Goal: Task Accomplishment & Management: Complete application form

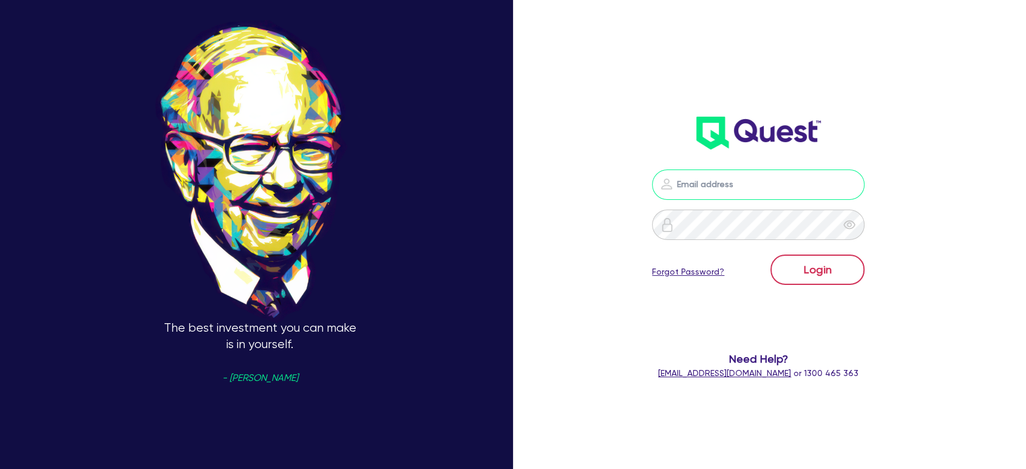
type input "shae.draper+broker@quest.finance"
click at [807, 271] on button "Login" at bounding box center [817, 269] width 94 height 30
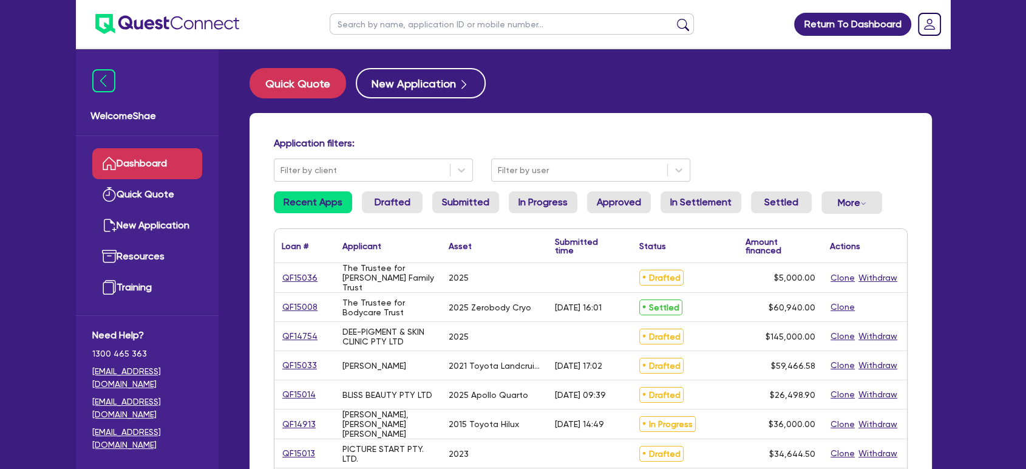
click at [456, 18] on input "text" at bounding box center [512, 23] width 364 height 21
click at [673, 18] on button "submit" at bounding box center [682, 26] width 19 height 17
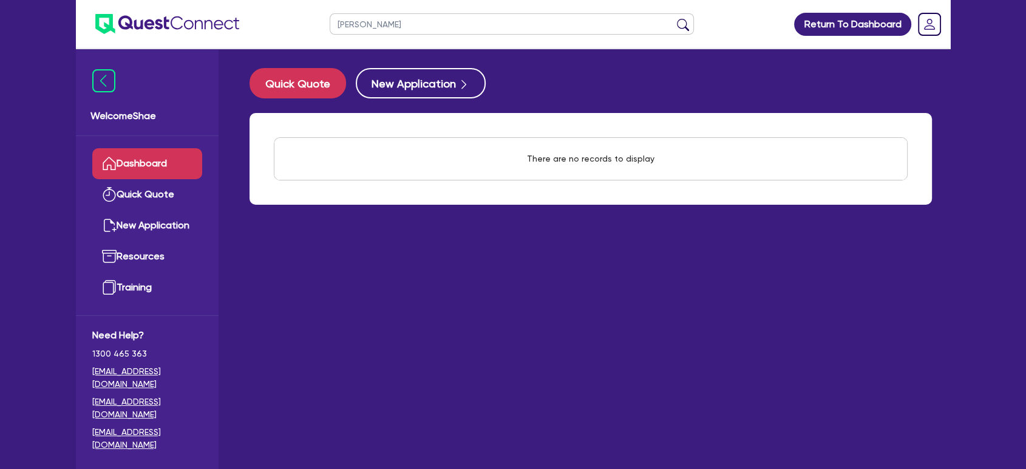
drag, startPoint x: 403, startPoint y: 24, endPoint x: 303, endPoint y: 25, distance: 100.2
click at [303, 25] on header "mark edwards Return To Dashboard Edit Profile Logout" at bounding box center [513, 24] width 874 height 49
type input "edwards"
click at [673, 18] on button "submit" at bounding box center [682, 26] width 19 height 17
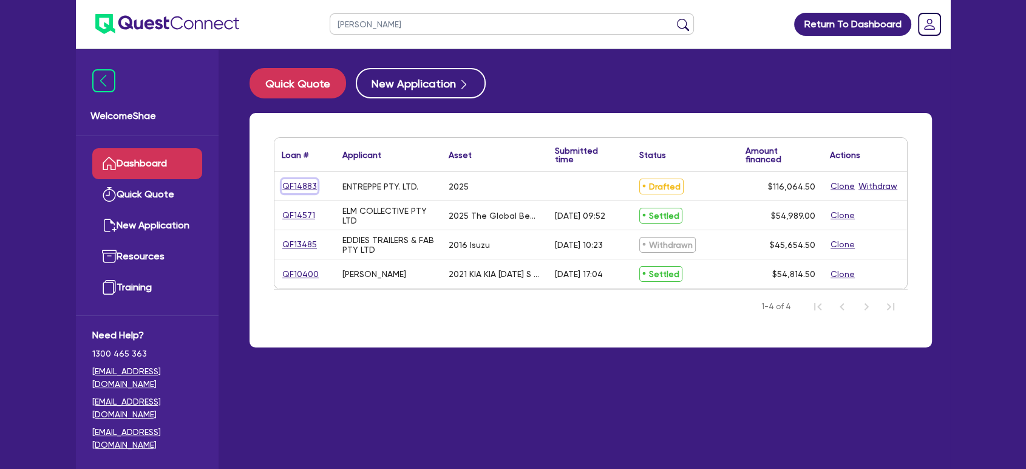
click at [299, 181] on link "QF14883" at bounding box center [300, 186] width 36 height 14
select select "CARS_AND_LIGHT_TRUCKS"
select select "PASSENGER_VEHICLES"
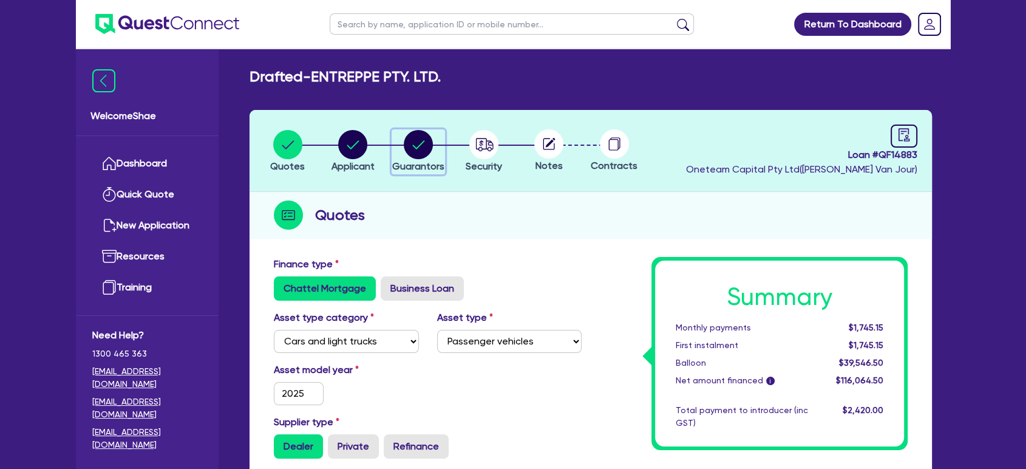
click at [416, 146] on circle "button" at bounding box center [418, 144] width 29 height 29
select select "MR"
select select "ACT"
select select "MARRIED"
select select "CASH"
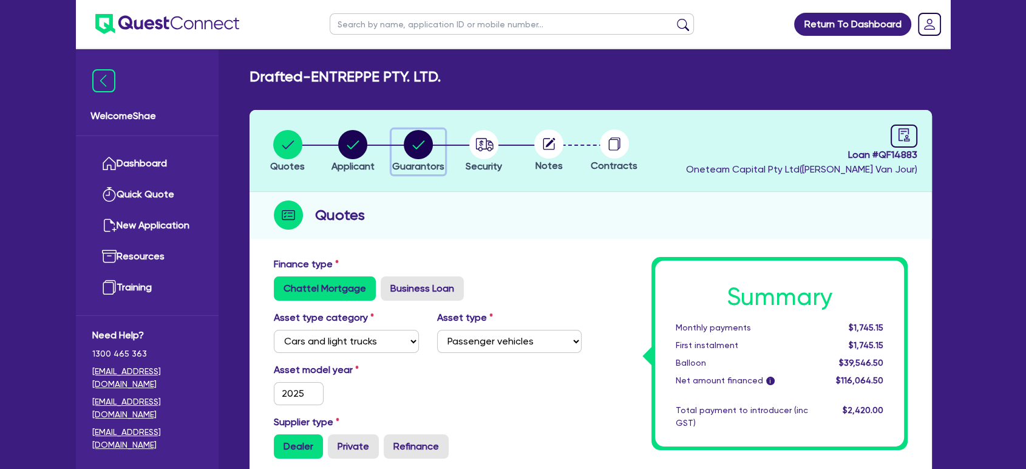
select select "PROPERTY"
select select "MORTGAGE"
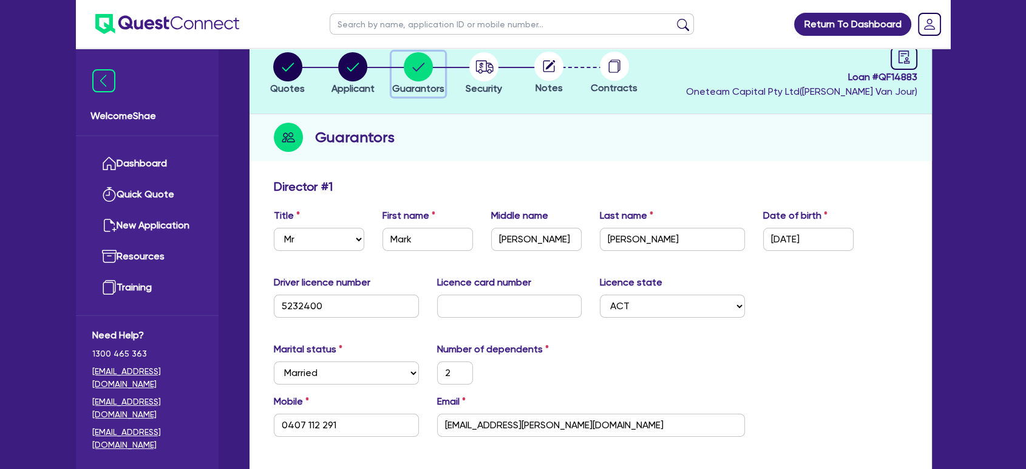
scroll to position [135, 0]
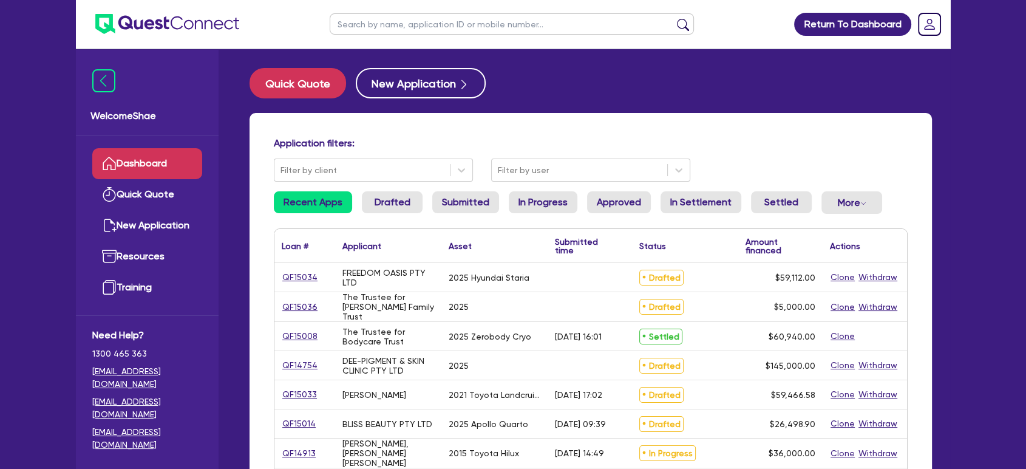
click at [408, 24] on input "text" at bounding box center [512, 23] width 364 height 21
type input "15034"
click at [673, 18] on button "submit" at bounding box center [682, 26] width 19 height 17
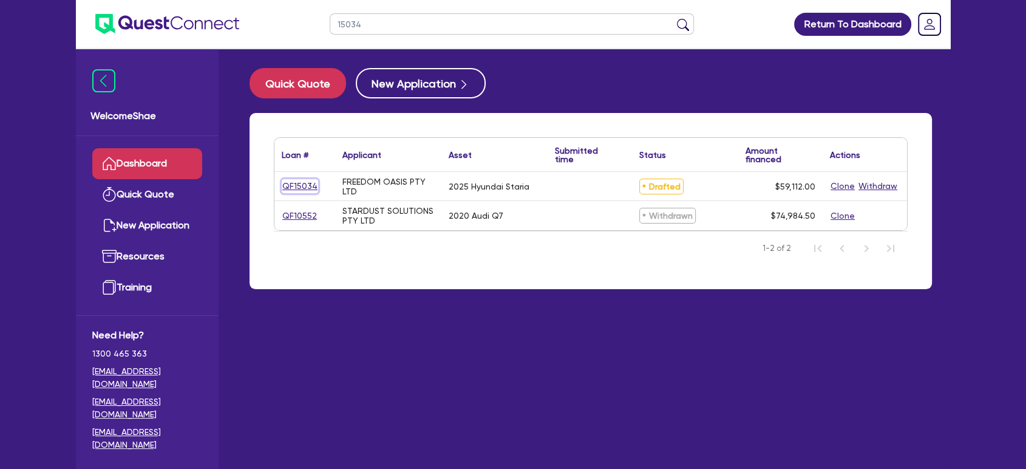
click at [300, 185] on link "QF15034" at bounding box center [300, 186] width 36 height 14
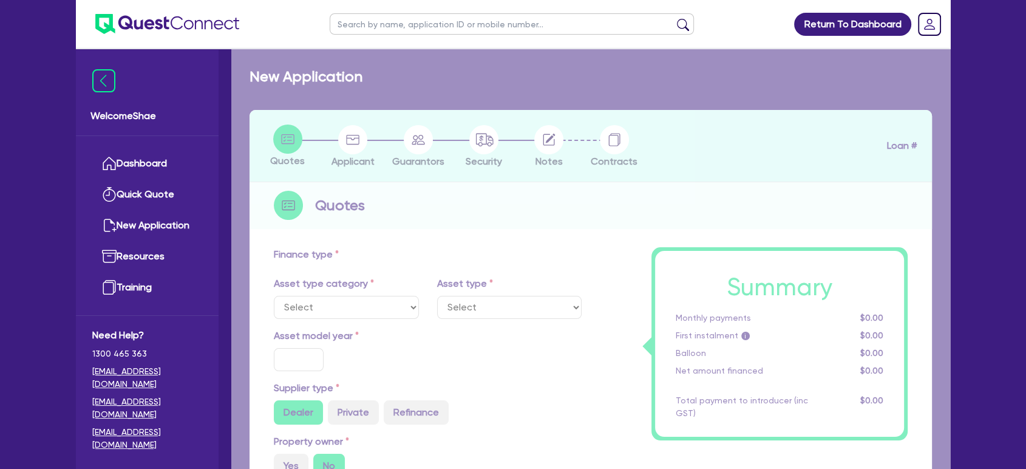
select select "CARS_AND_LIGHT_TRUCKS"
type input "2025"
radio input "true"
type input "57,000"
type input "30"
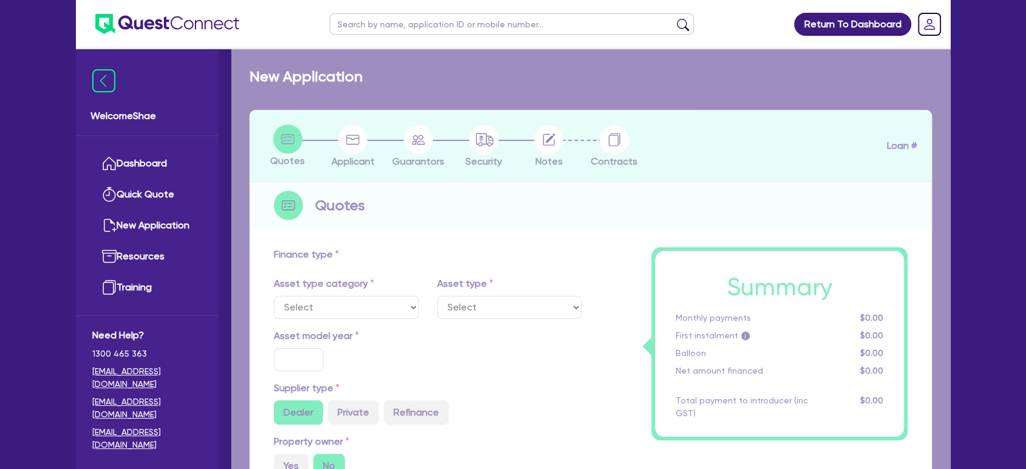
type input "17,100"
type input "4"
type input "2,364.48"
type input "12.95"
type input "1,325"
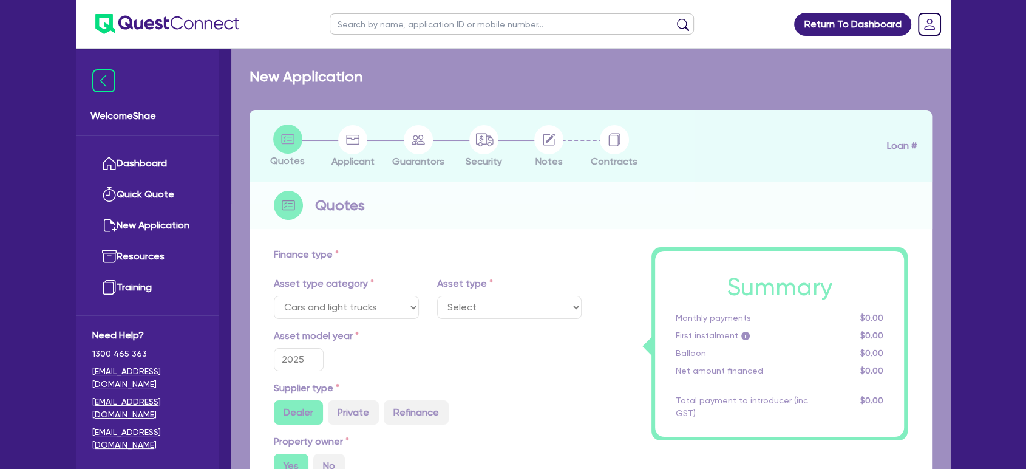
select select "PASSENGER_VEHICLES"
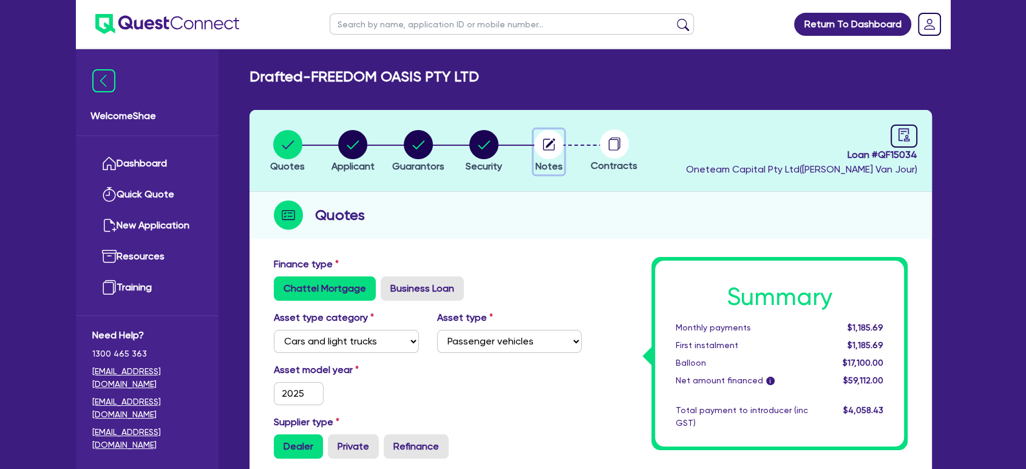
click at [543, 151] on circle "button" at bounding box center [548, 144] width 29 height 29
select select "Other"
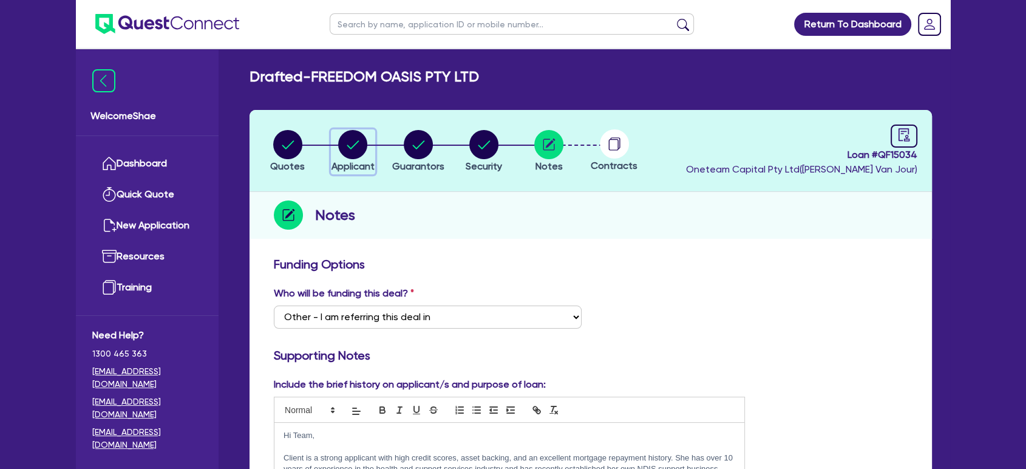
drag, startPoint x: 355, startPoint y: 156, endPoint x: 354, endPoint y: 205, distance: 49.2
click at [355, 155] on circle "button" at bounding box center [352, 144] width 29 height 29
select select "COMPANY"
select select "ACCOMODATION_FOOD"
select select "HOTELS"
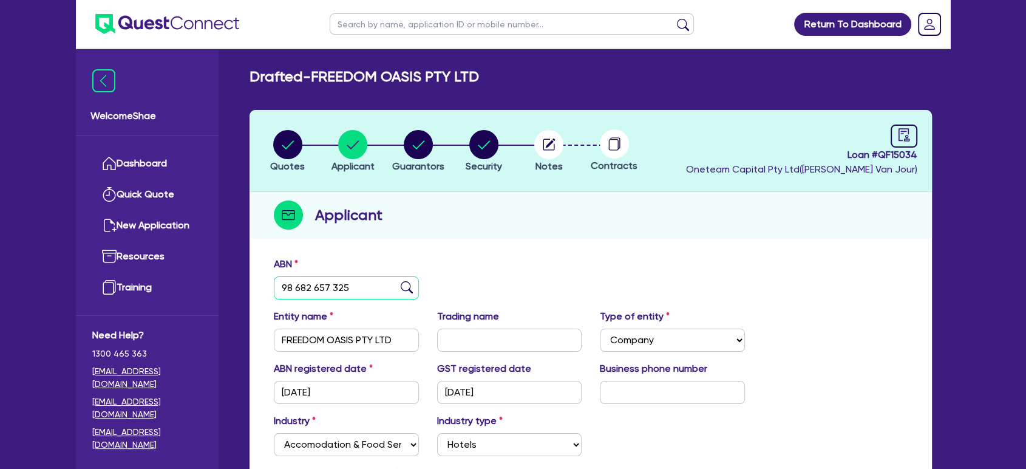
click at [316, 279] on input "98 682 657 325" at bounding box center [346, 287] width 145 height 23
click at [554, 147] on circle "button" at bounding box center [548, 144] width 29 height 29
select select "Other"
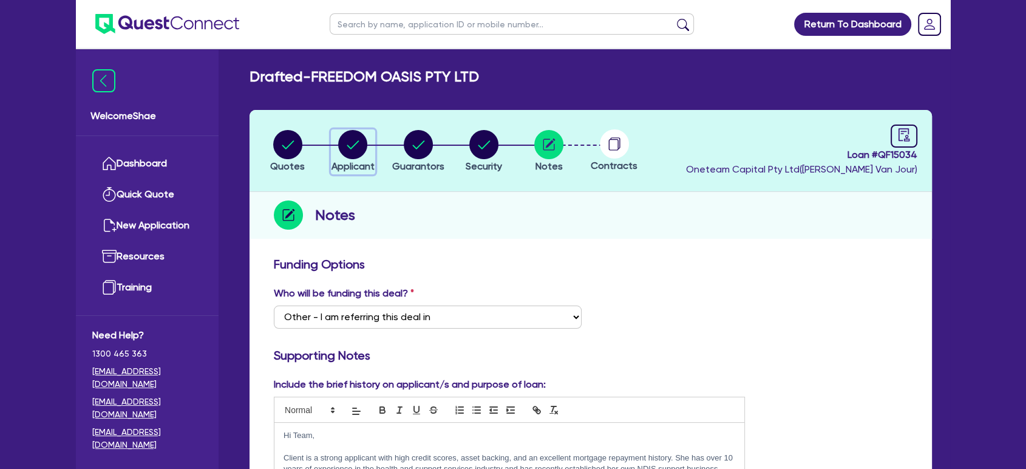
click at [364, 143] on circle "button" at bounding box center [352, 144] width 29 height 29
select select "COMPANY"
select select "ACCOMODATION_FOOD"
select select "HOTELS"
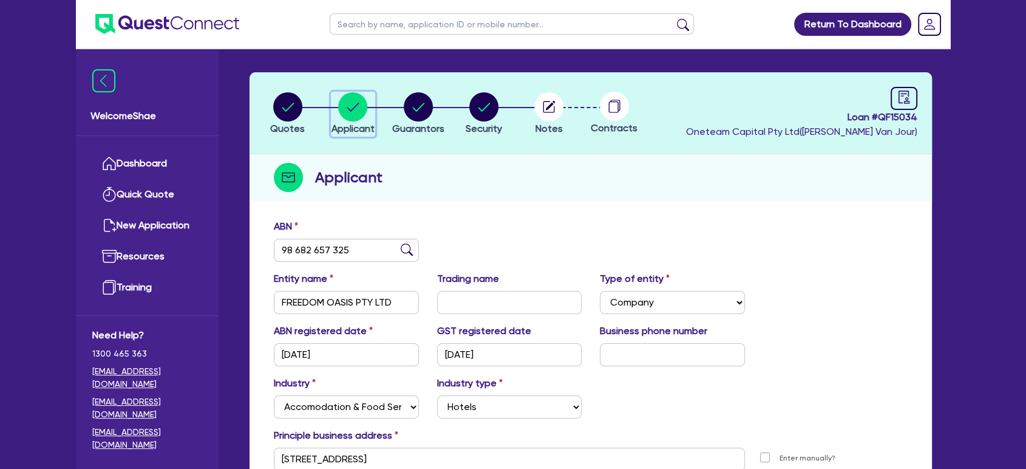
scroll to position [67, 0]
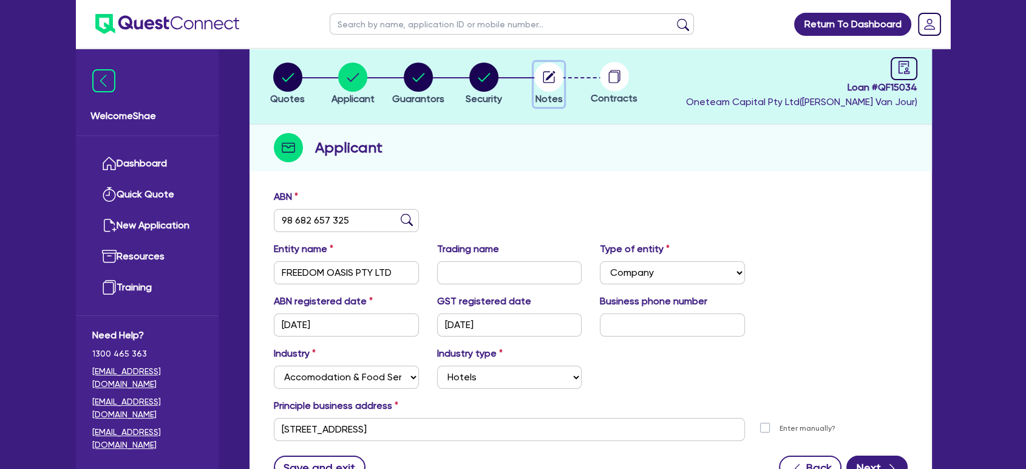
click at [560, 75] on circle "button" at bounding box center [548, 77] width 29 height 29
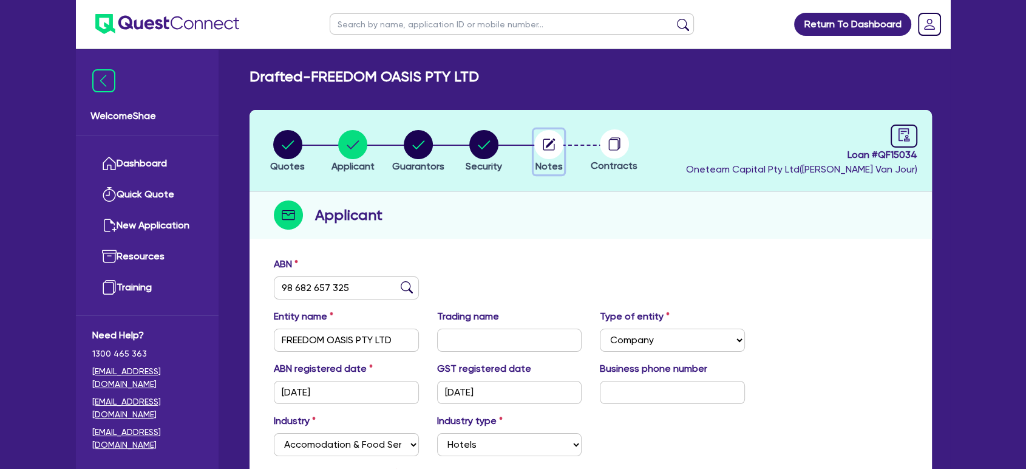
select select "Other"
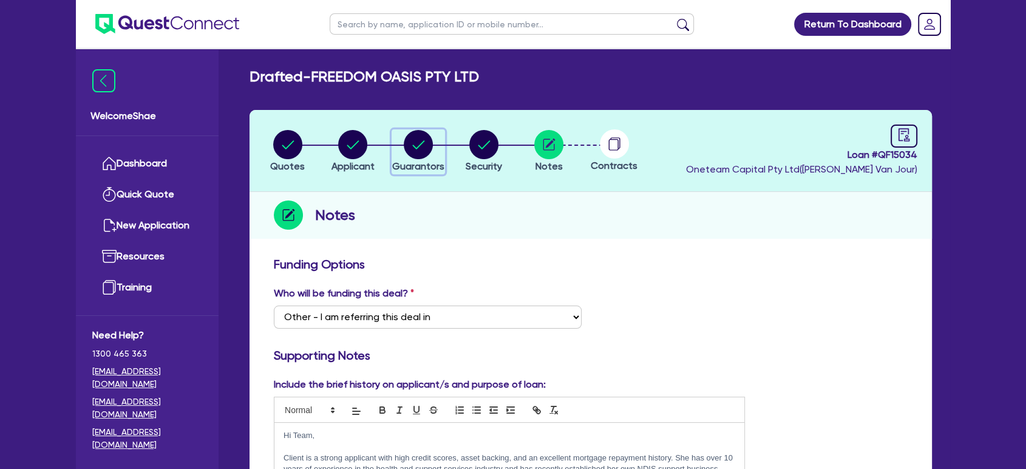
drag, startPoint x: 409, startPoint y: 149, endPoint x: 414, endPoint y: 154, distance: 6.9
click at [409, 149] on circle "button" at bounding box center [418, 144] width 29 height 29
select select "MRS"
select select "QLD"
select select "DE_FACTO"
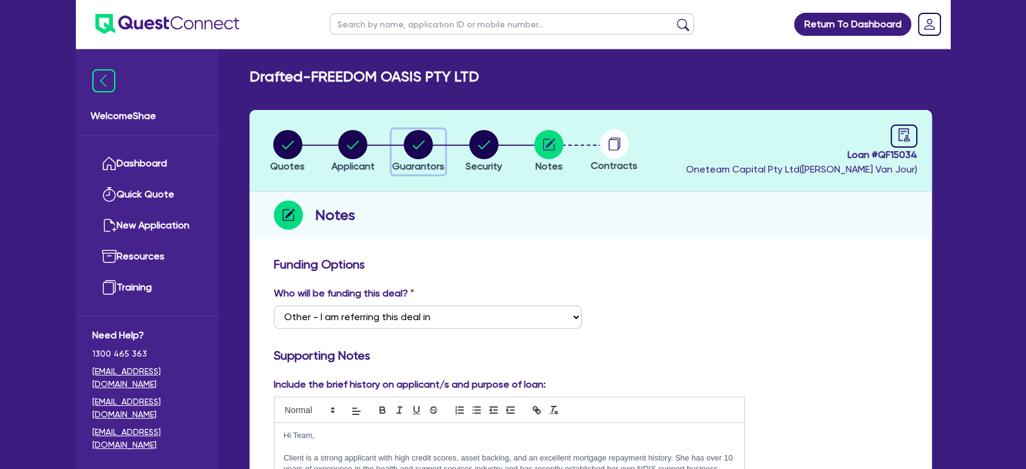
select select "PROPERTY"
select select "CASH"
select select "VEHICLE"
select select "MORTGAGE"
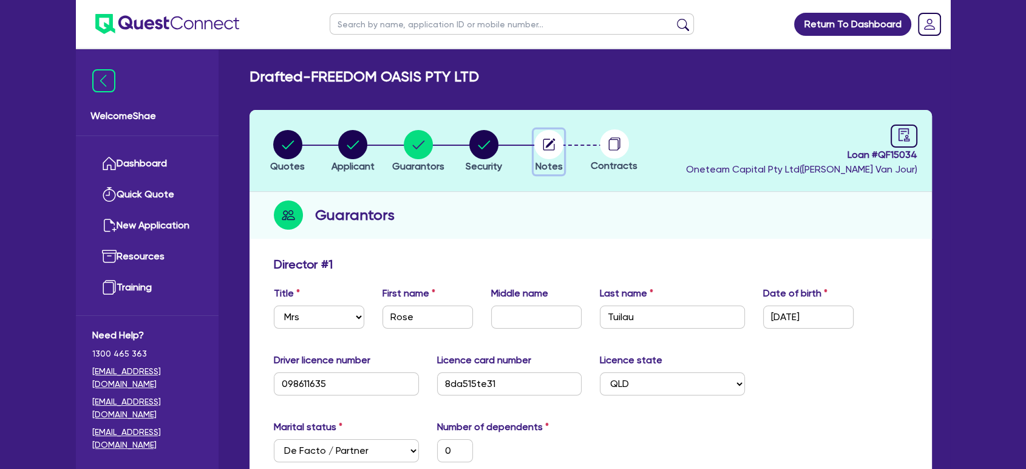
click at [556, 144] on circle "button" at bounding box center [548, 144] width 29 height 29
select select "Other"
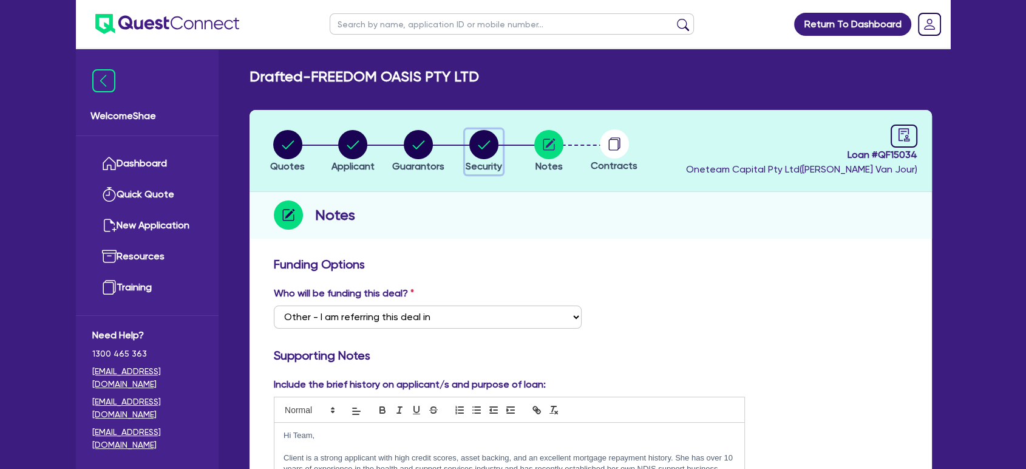
click at [484, 148] on circle "button" at bounding box center [483, 144] width 29 height 29
select select "CARS_AND_LIGHT_TRUCKS"
select select "PASSENGER_VEHICLES"
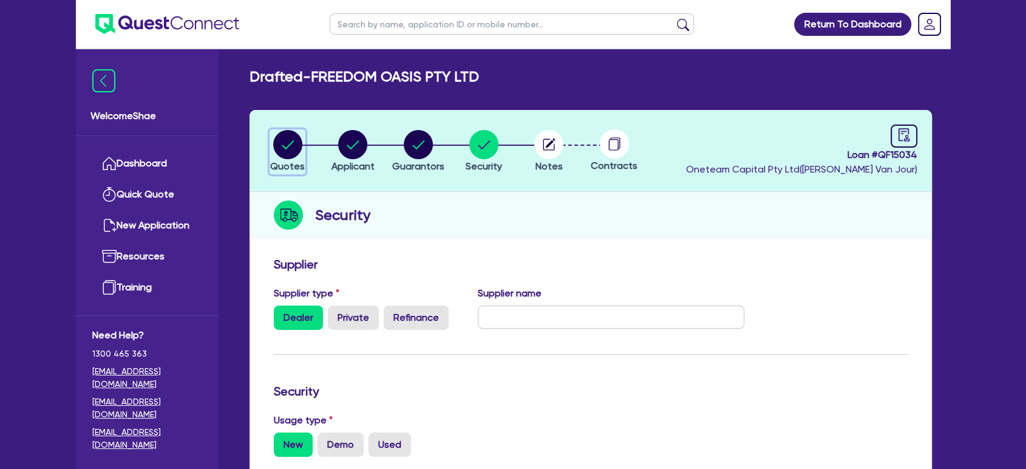
click at [289, 149] on circle "button" at bounding box center [287, 144] width 29 height 29
select select "CARS_AND_LIGHT_TRUCKS"
select select "PASSENGER_VEHICLES"
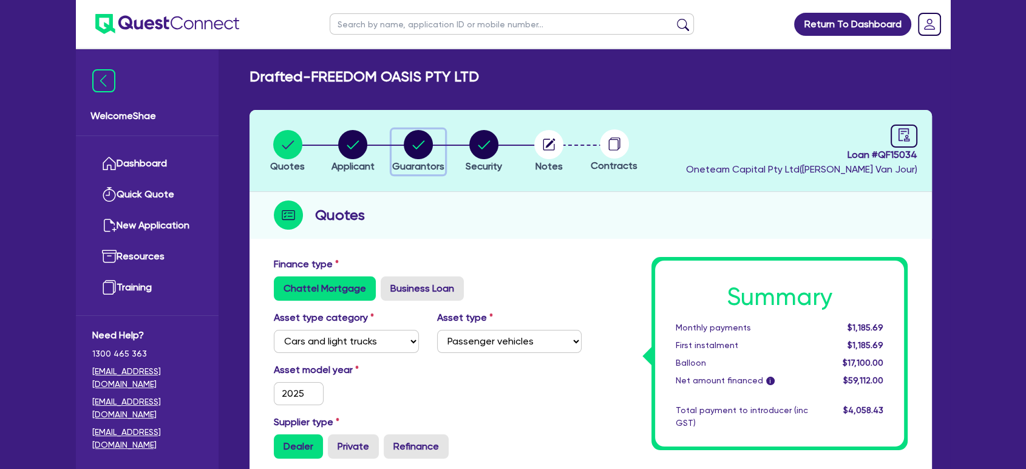
click at [427, 154] on circle "button" at bounding box center [418, 144] width 29 height 29
select select "MRS"
select select "QLD"
select select "DE_FACTO"
select select "PROPERTY"
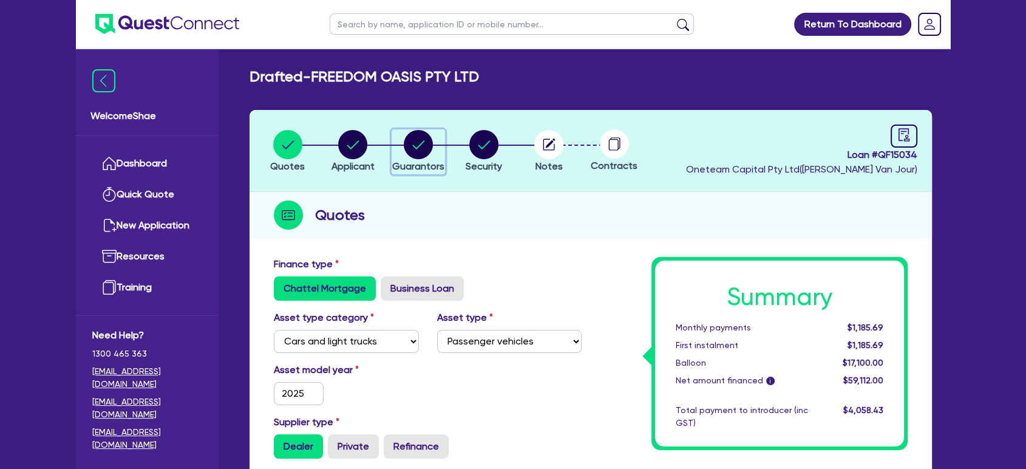
select select "CASH"
select select "VEHICLE"
select select "MORTGAGE"
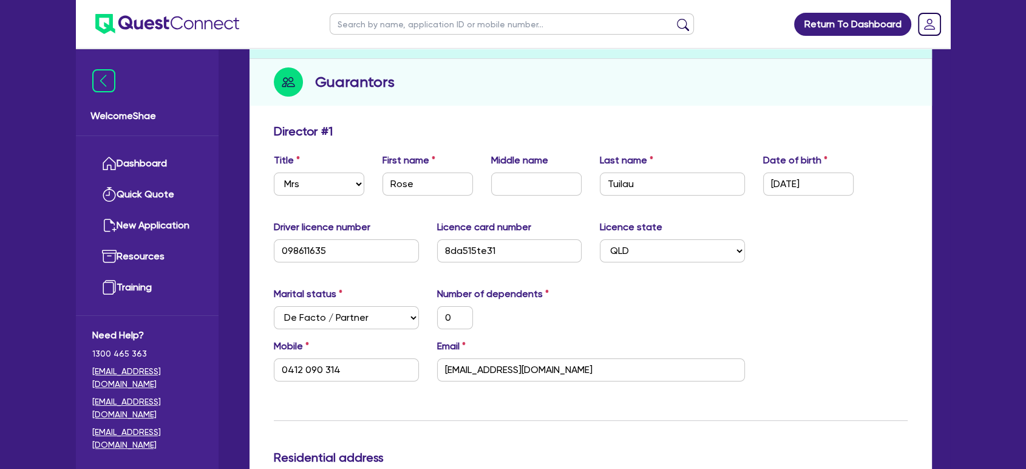
scroll to position [135, 0]
click at [626, 183] on input "Tuilau" at bounding box center [672, 182] width 145 height 23
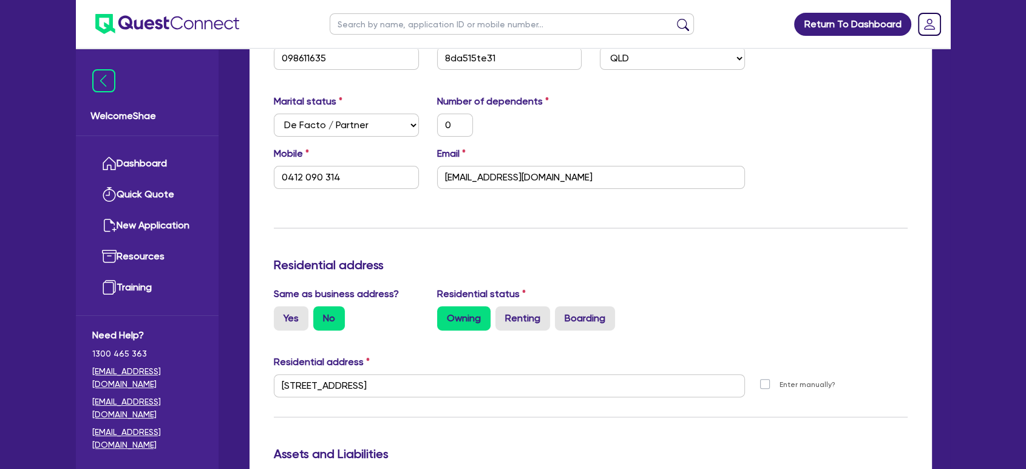
scroll to position [337, 0]
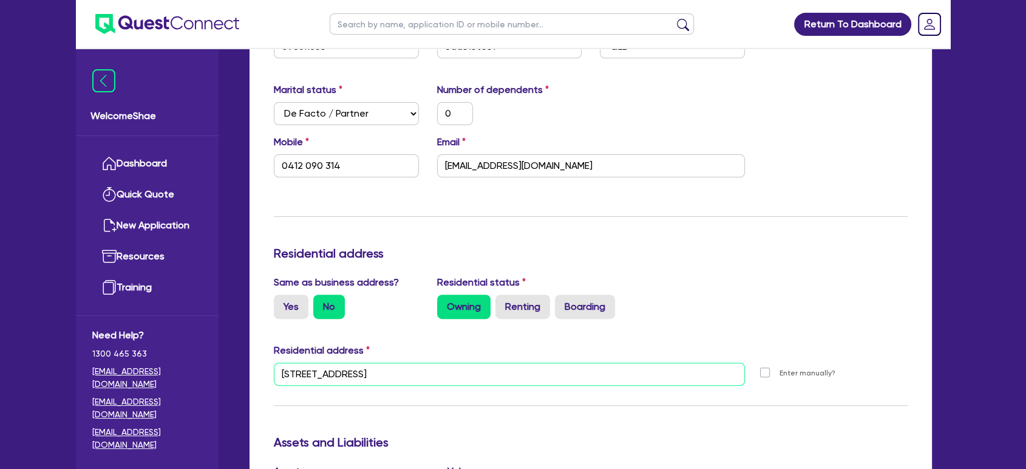
drag, startPoint x: 449, startPoint y: 372, endPoint x: 158, endPoint y: 386, distance: 291.1
click at [158, 386] on div "Welcome Shae Dashboard Quick Quote New Application Ref Company Ref Salesperson …" at bounding box center [513, 399] width 874 height 1473
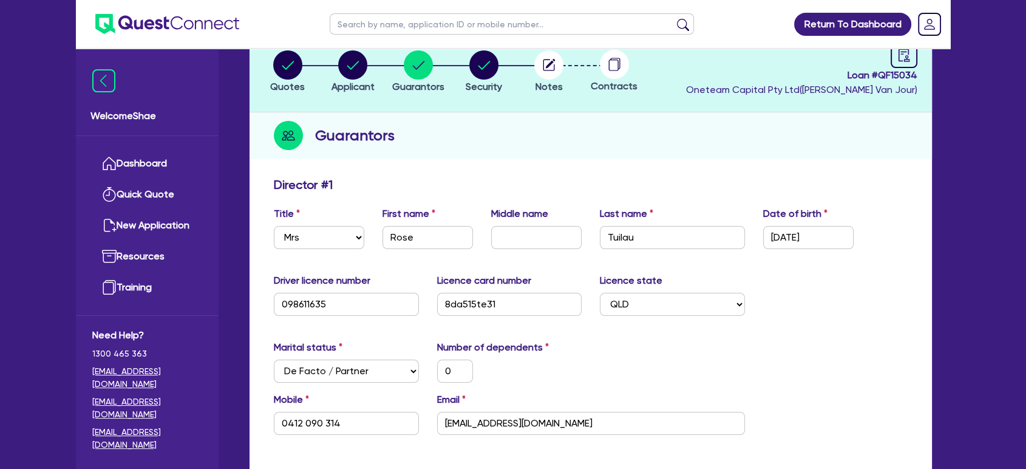
scroll to position [135, 0]
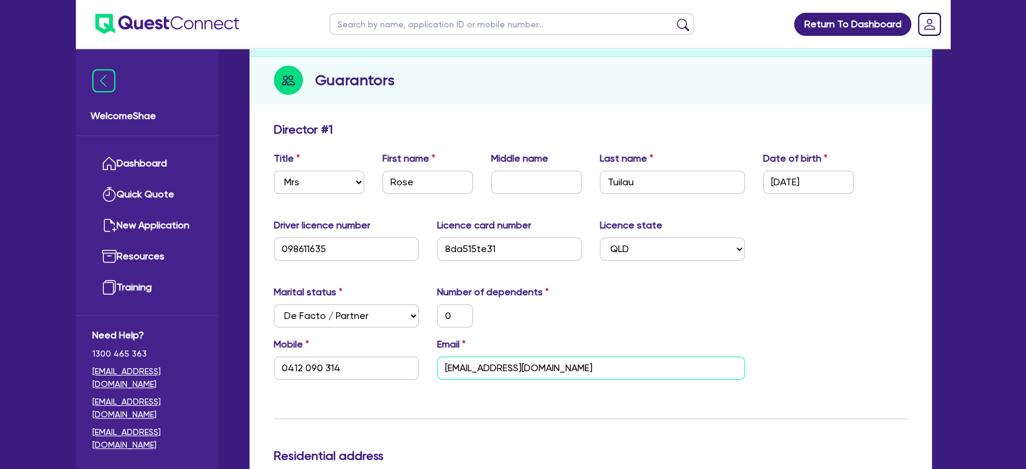
click at [490, 365] on input "rose.tuilau@hotmail.com" at bounding box center [591, 367] width 308 height 23
drag, startPoint x: 346, startPoint y: 376, endPoint x: 161, endPoint y: 371, distance: 184.6
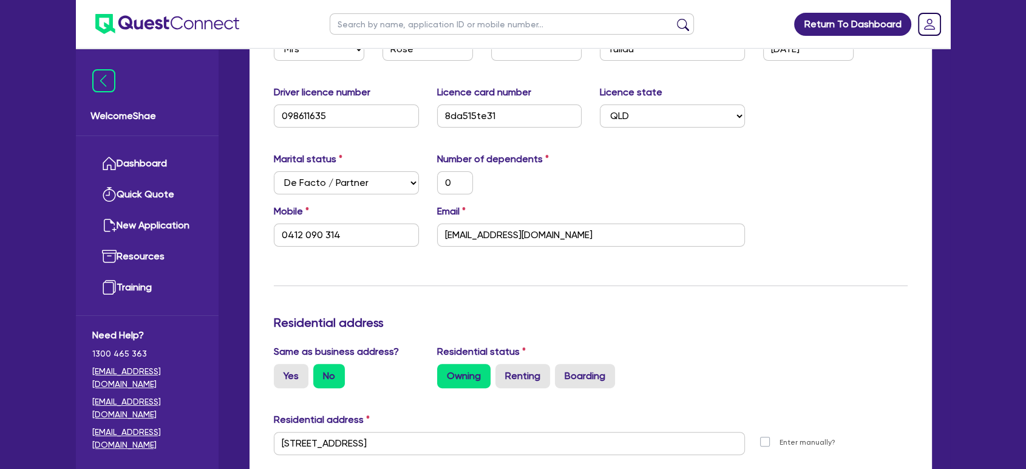
scroll to position [269, 0]
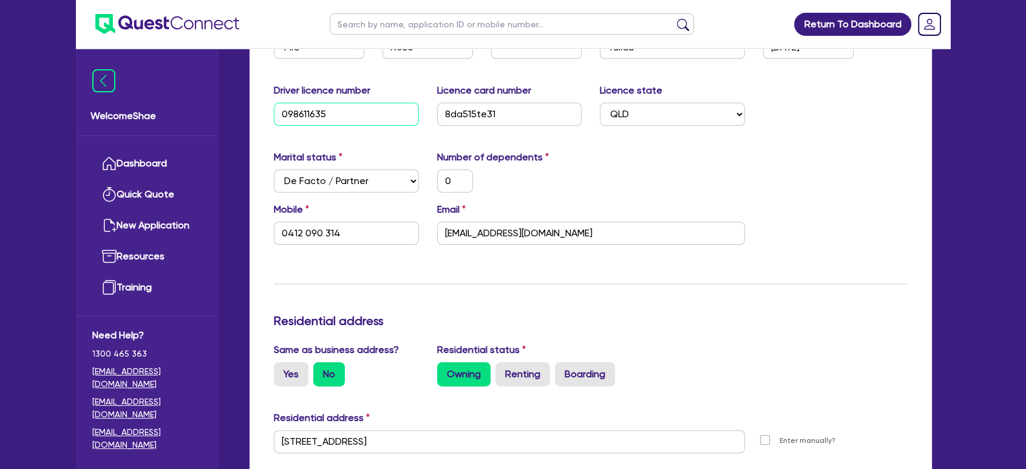
click at [293, 117] on input "098611635" at bounding box center [346, 114] width 145 height 23
click at [476, 110] on input "8da515te31" at bounding box center [509, 114] width 145 height 23
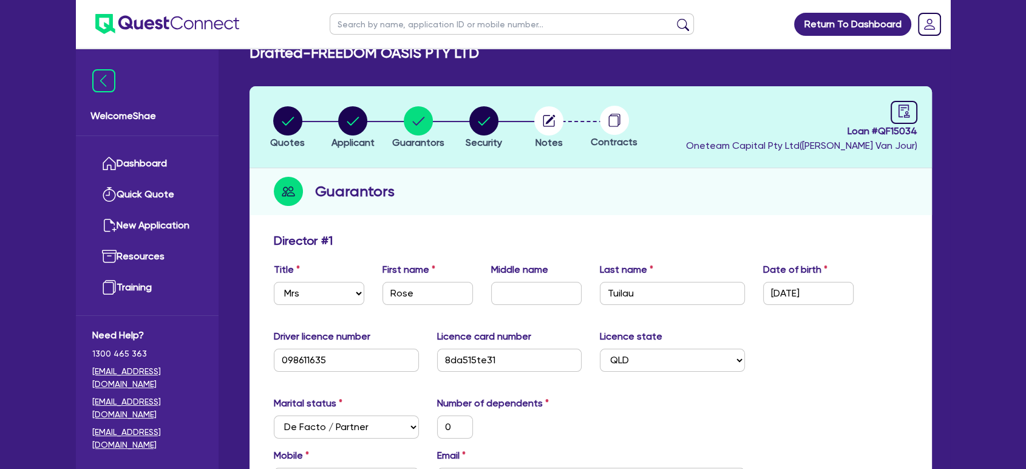
scroll to position [0, 0]
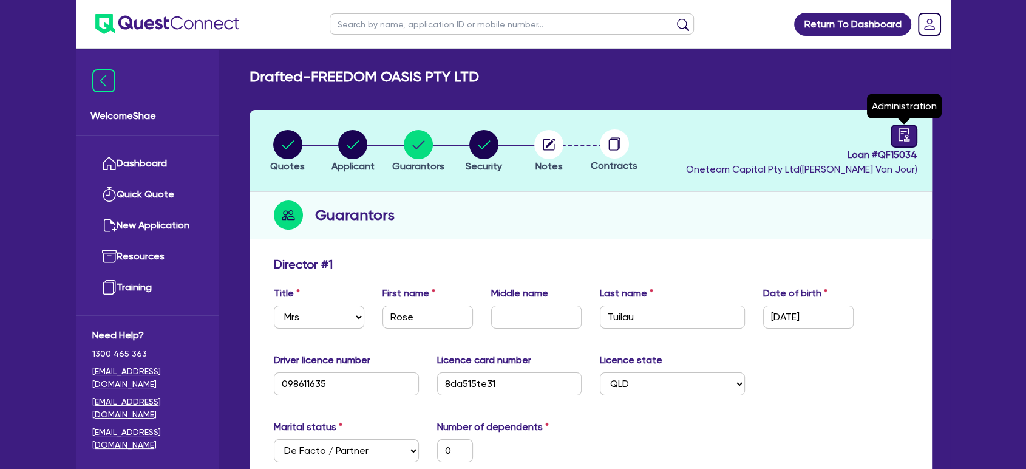
click at [900, 136] on icon "audit" at bounding box center [903, 134] width 13 height 13
select select "DRAFTED_NEW"
select select "Other"
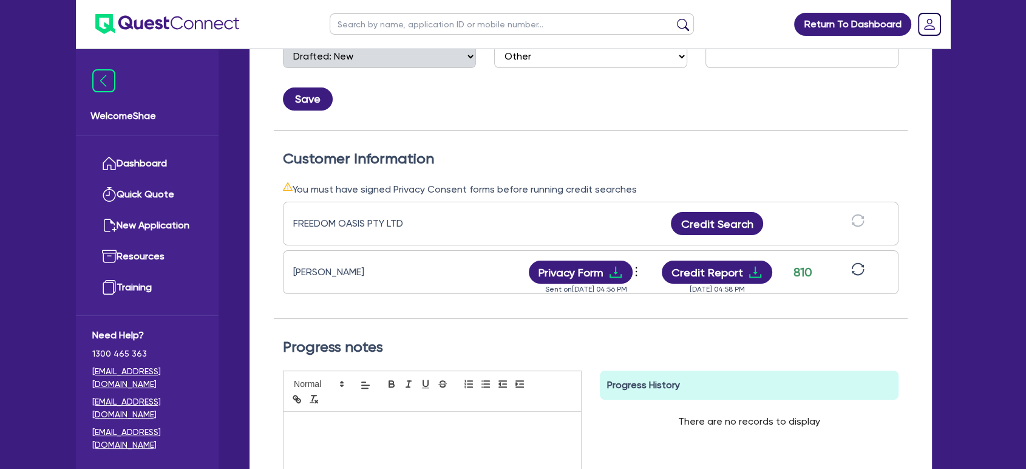
scroll to position [269, 0]
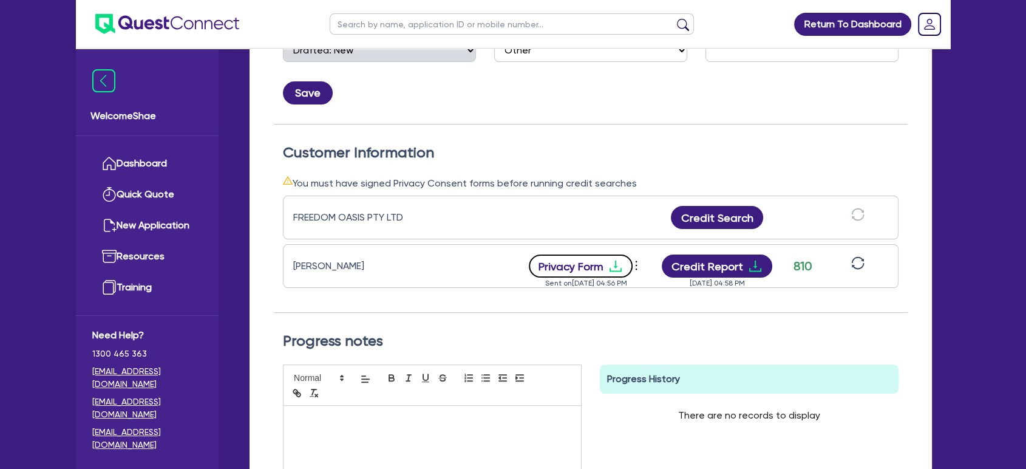
click at [578, 263] on button "Privacy Form" at bounding box center [581, 265] width 104 height 23
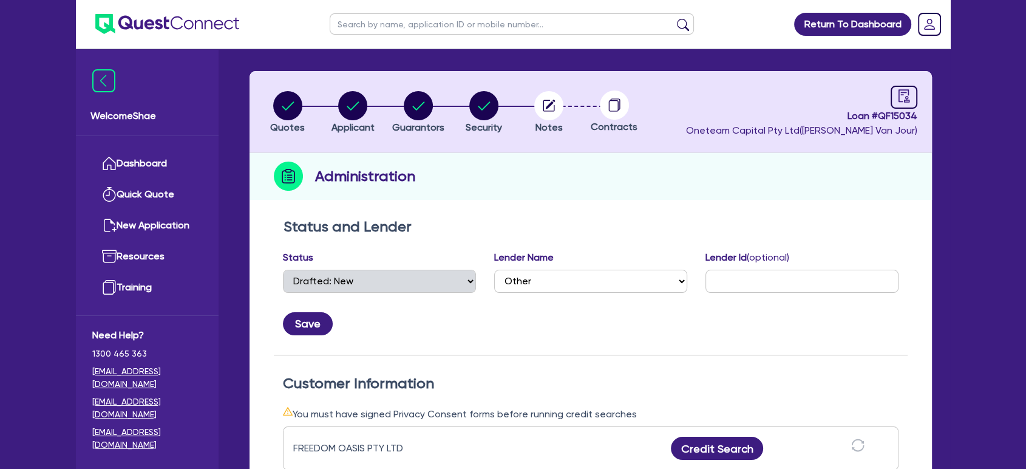
scroll to position [0, 0]
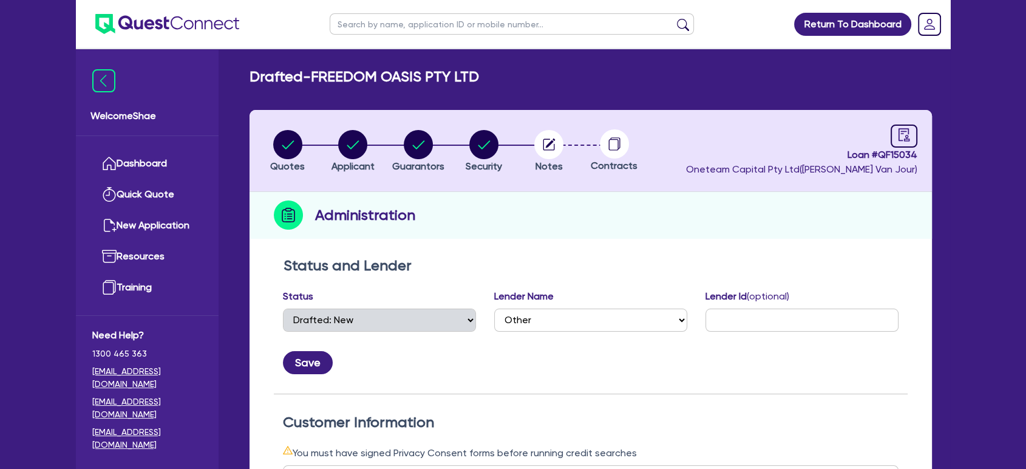
click at [552, 143] on circle "button" at bounding box center [548, 144] width 29 height 29
select select "Other"
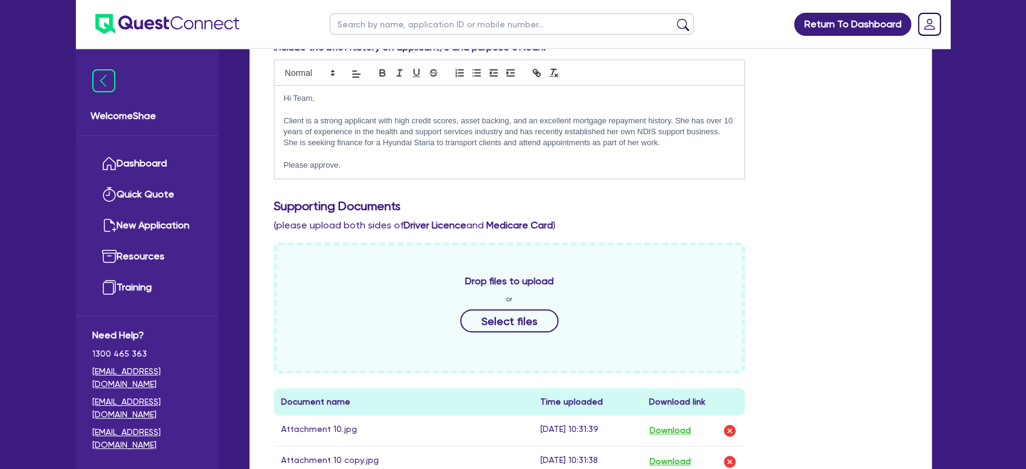
scroll to position [607, 0]
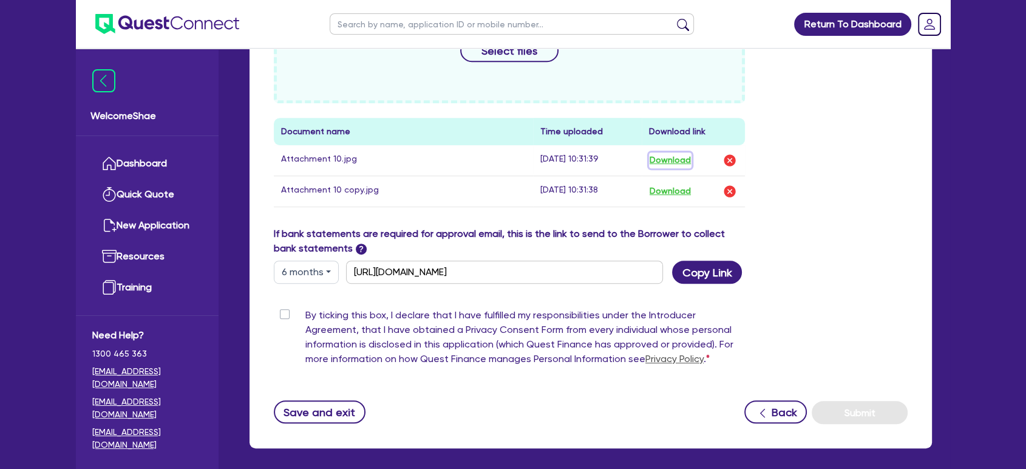
click at [682, 159] on button "Download" at bounding box center [670, 160] width 42 height 16
click at [680, 188] on button "Download" at bounding box center [670, 191] width 42 height 16
click at [887, 325] on div "By ticking this box, I declare that I have fulfilled my responsibilities under …" at bounding box center [591, 339] width 652 height 63
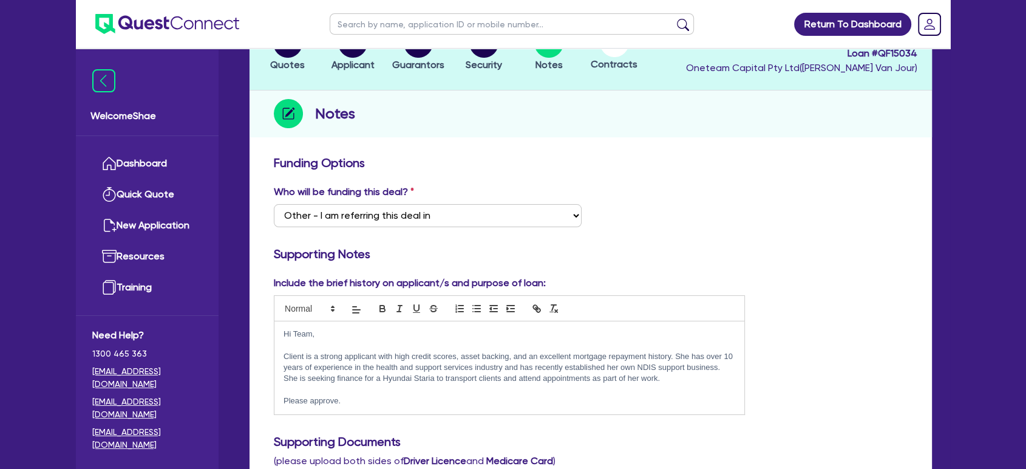
scroll to position [202, 0]
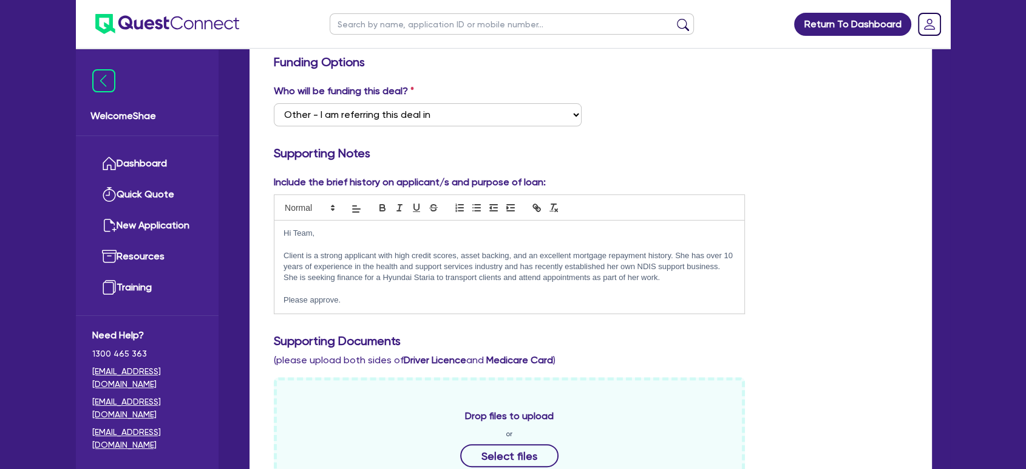
click at [332, 239] on p at bounding box center [509, 244] width 452 height 11
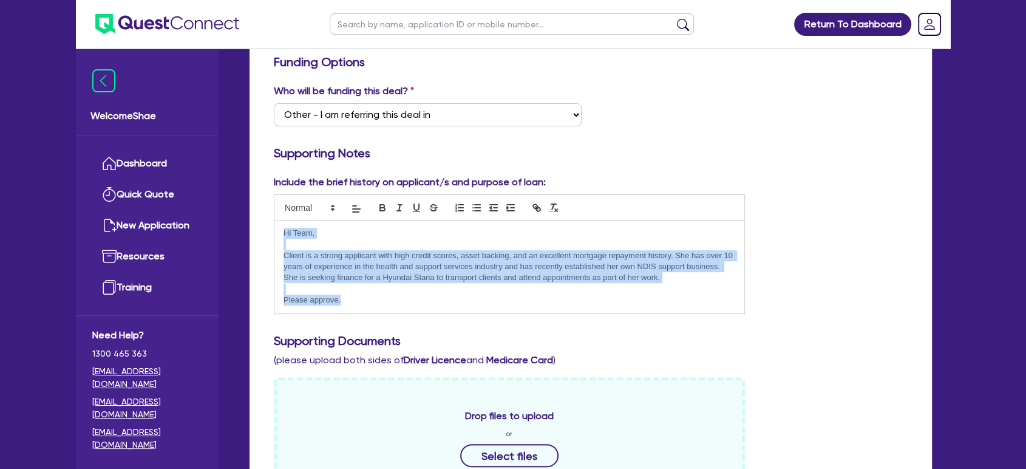
drag, startPoint x: 282, startPoint y: 228, endPoint x: 361, endPoint y: 299, distance: 106.6
click at [361, 299] on div "Hi Team, Client is a strong applicant with high credit scores, asset backing, a…" at bounding box center [509, 266] width 470 height 93
copy div "Hi Team, Client is a strong applicant with high credit scores, asset backing, a…"
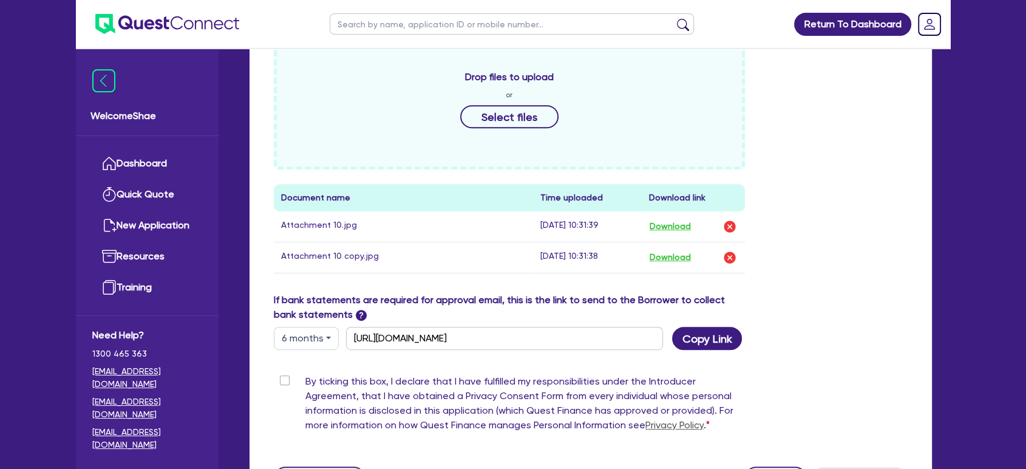
scroll to position [658, 0]
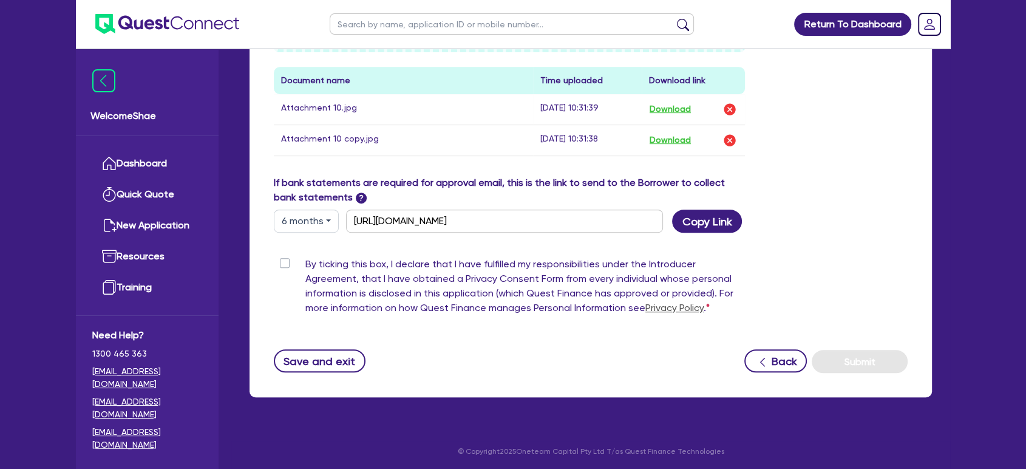
click at [305, 262] on label "By ticking this box, I declare that I have fulfilled my responsibilities under …" at bounding box center [524, 288] width 439 height 63
click at [283, 262] on input "By ticking this box, I declare that I have fulfilled my responsibilities under …" at bounding box center [279, 263] width 10 height 12
checkbox input "true"
click at [849, 351] on button "Submit" at bounding box center [860, 361] width 96 height 23
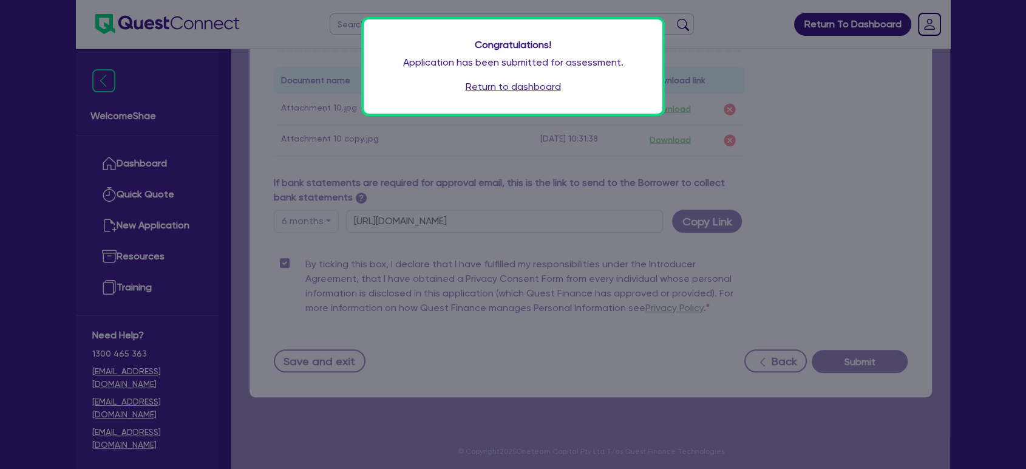
click at [540, 87] on link "Return to dashboard" at bounding box center [513, 87] width 95 height 15
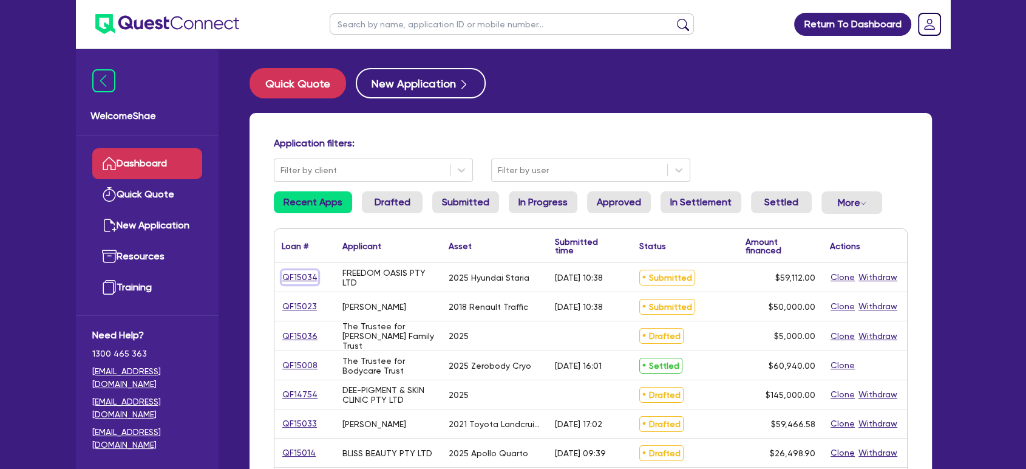
click at [300, 274] on link "QF15034" at bounding box center [300, 277] width 36 height 14
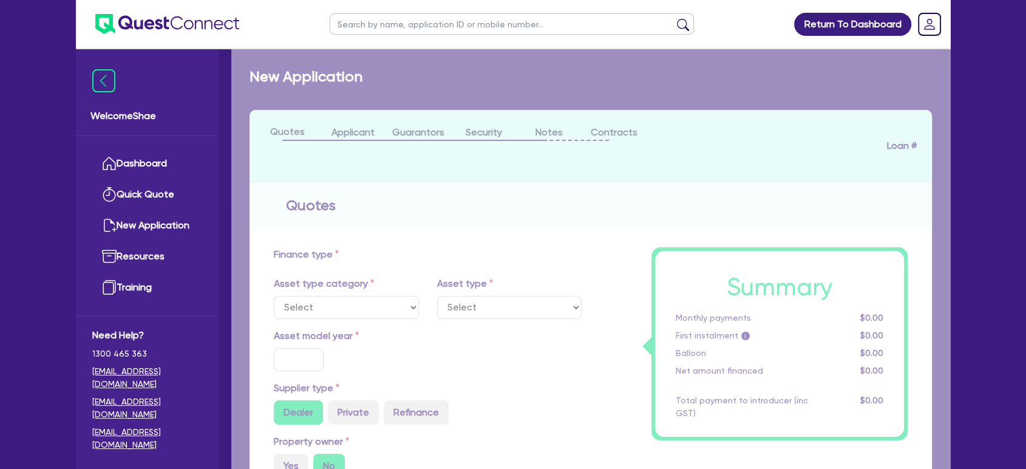
select select "CARS_AND_LIGHT_TRUCKS"
type input "2025"
radio input "true"
type input "57,000"
type input "30"
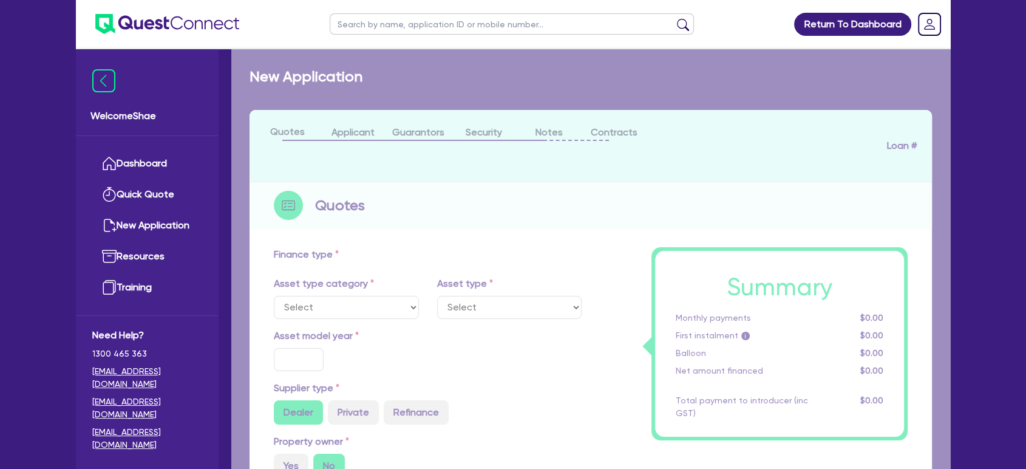
type input "17,100"
type input "4"
type input "2,364.48"
type input "12.95"
type input "1,325"
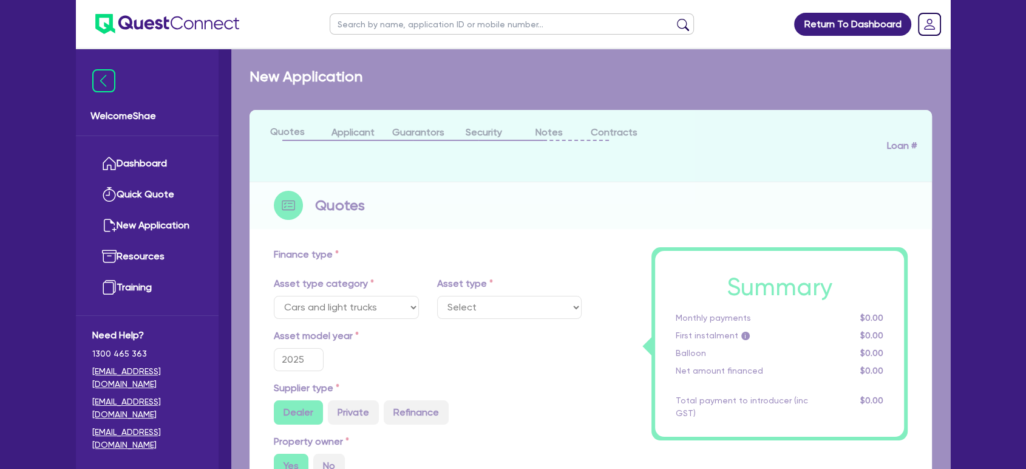
select select "PASSENGER_VEHICLES"
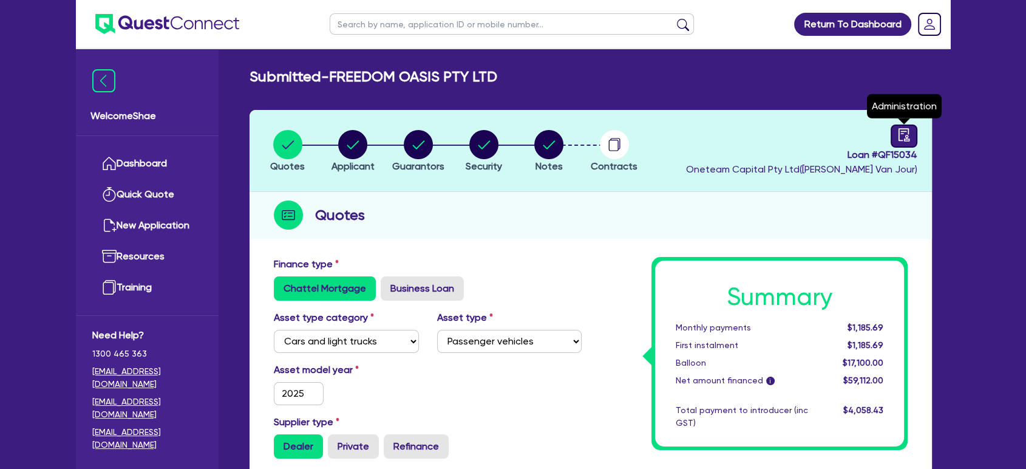
click at [903, 132] on icon "audit" at bounding box center [903, 134] width 13 height 13
select select "SUBMITTED_NEW"
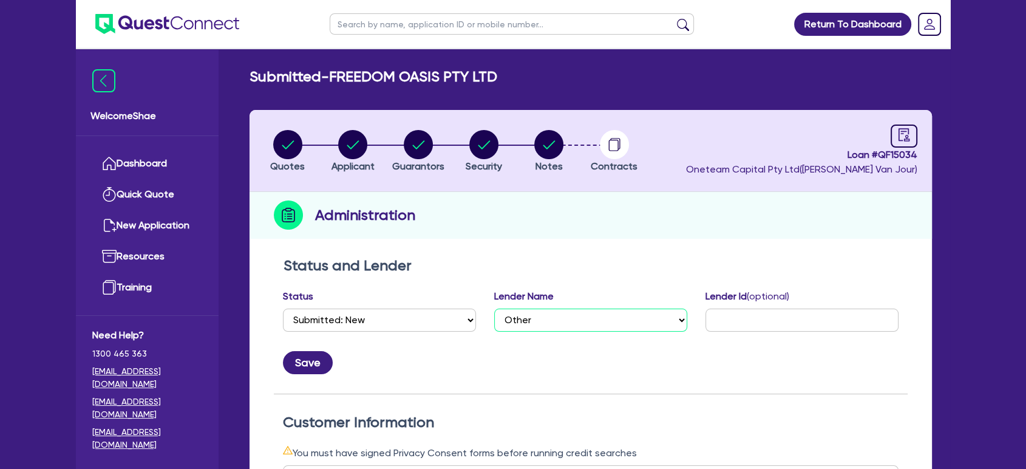
click at [538, 319] on select "Select AAMF AFS Alex Bank Angle Finance Azora Banjo BigStone BOQ Finance Brande…" at bounding box center [590, 319] width 193 height 23
select select "Azora"
click at [494, 308] on select "Select AAMF AFS Alex Bank Angle Finance Azora Banjo BigStone BOQ Finance Brande…" at bounding box center [590, 319] width 193 height 23
click at [724, 313] on input "text" at bounding box center [801, 319] width 193 height 23
paste input "1724649"
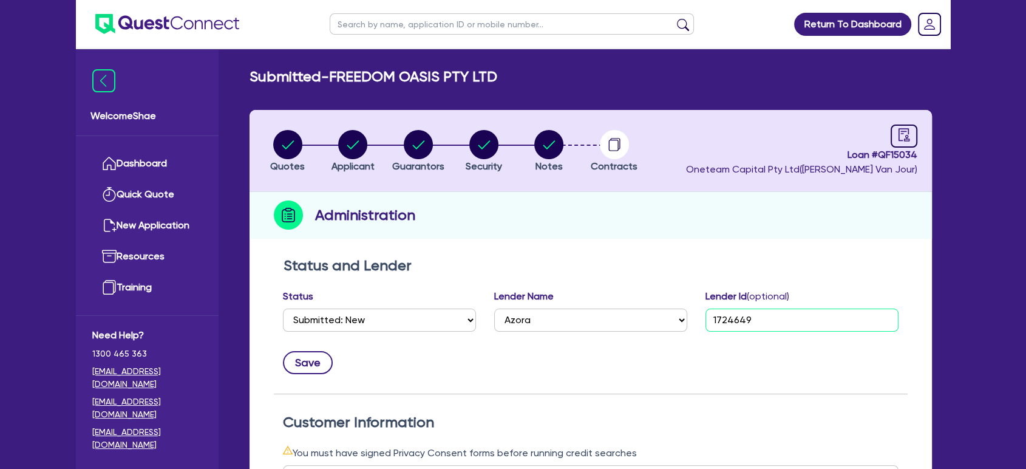
type input "1724649"
click at [313, 361] on button "Save" at bounding box center [308, 362] width 50 height 23
click at [912, 144] on link at bounding box center [903, 135] width 27 height 23
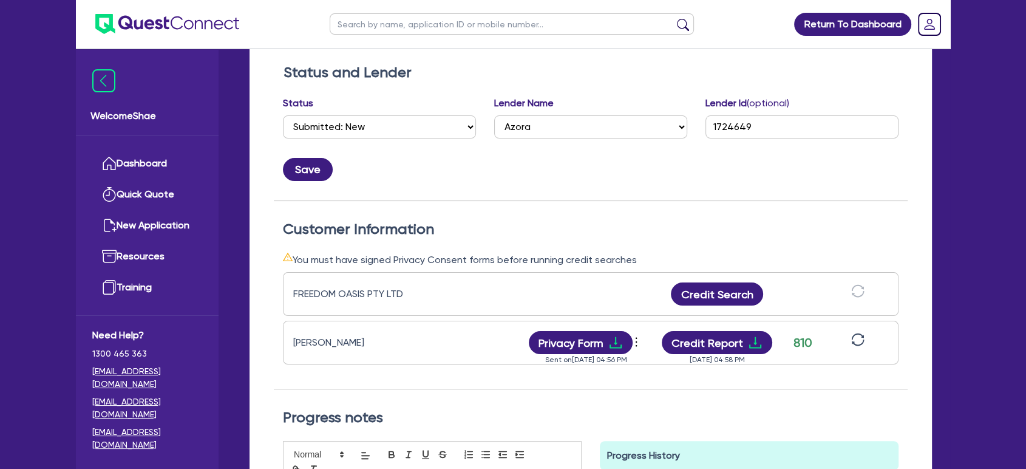
scroll to position [202, 0]
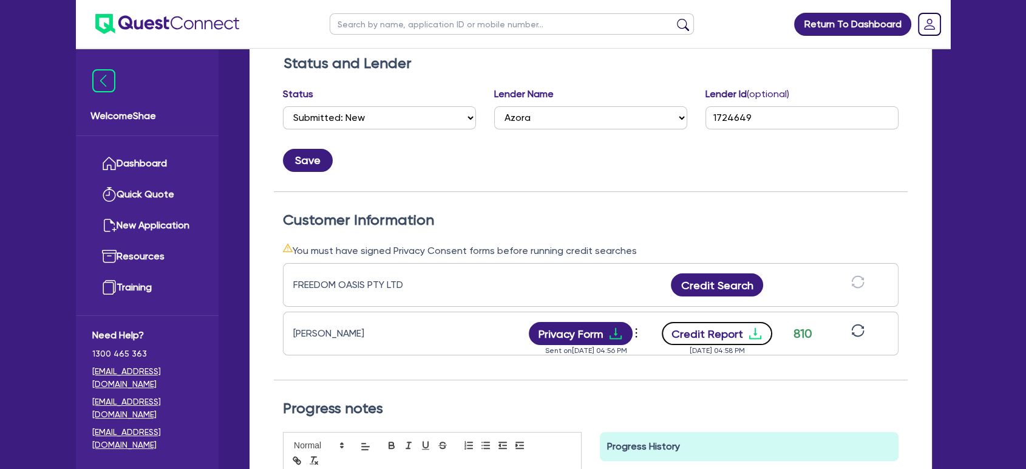
click at [732, 334] on button "Credit Report" at bounding box center [717, 333] width 111 height 23
click at [392, 22] on input "text" at bounding box center [512, 23] width 364 height 21
type input "civil network"
click button "submit" at bounding box center [682, 26] width 19 height 17
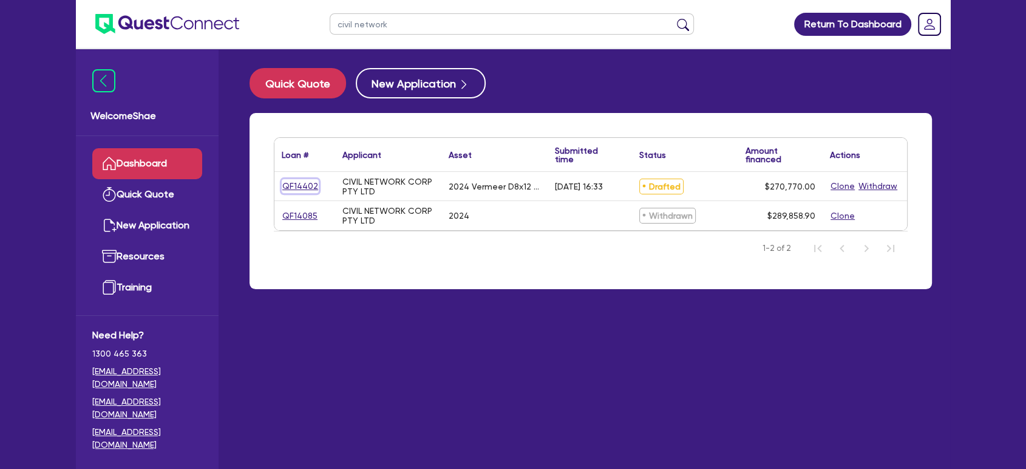
click at [293, 184] on link "QF14402" at bounding box center [300, 186] width 37 height 14
select select "PRIMARY_ASSETS"
select select "CONSTRUCTION_AND_EARTHMOVING_EQUIPMENT"
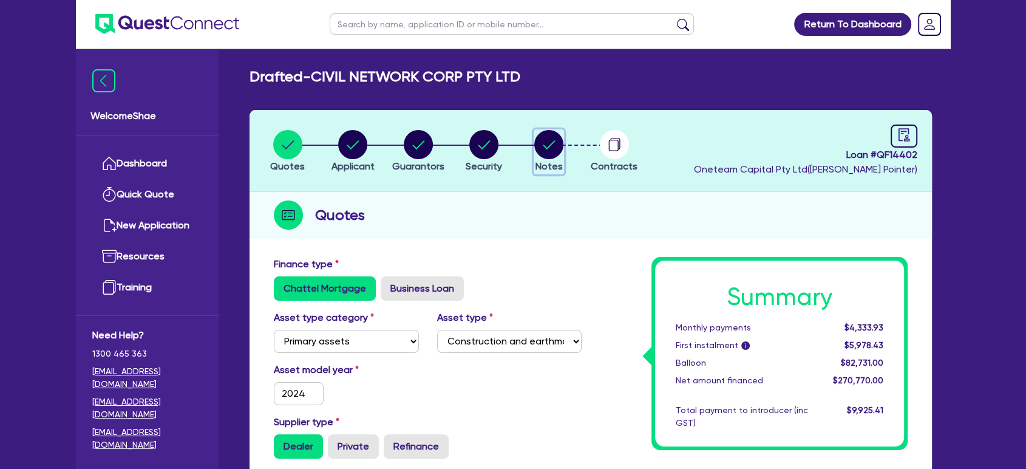
click at [544, 152] on circle "button" at bounding box center [548, 144] width 29 height 29
select select "Other"
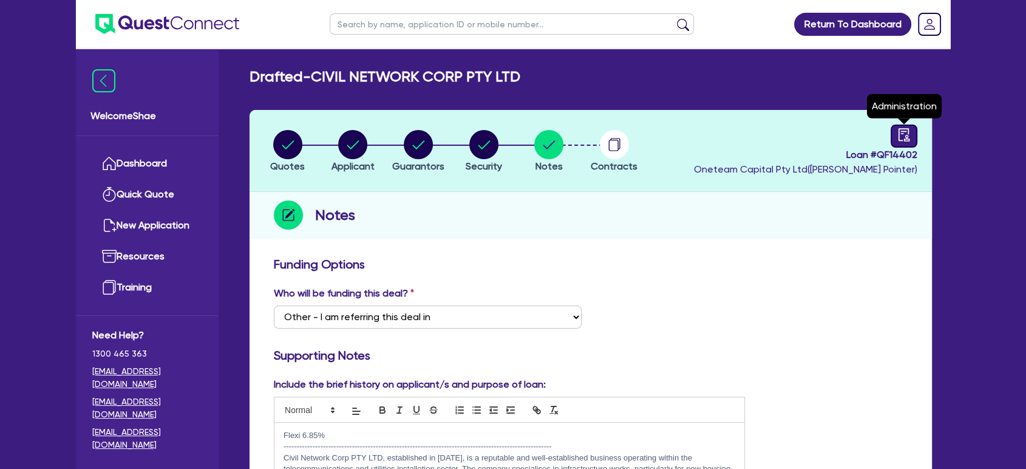
click at [893, 135] on link at bounding box center [903, 135] width 27 height 23
select select "DRAFTED_AMENDED"
select select "Flexicommercial"
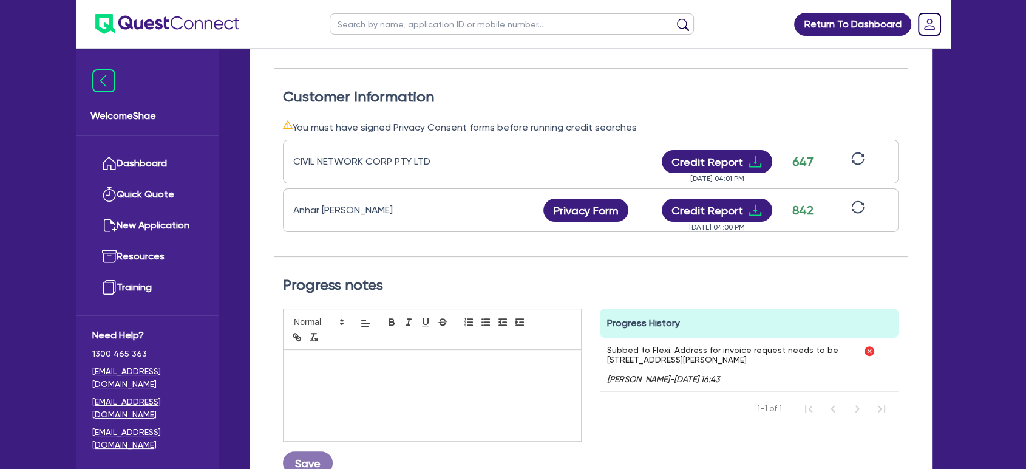
scroll to position [337, 0]
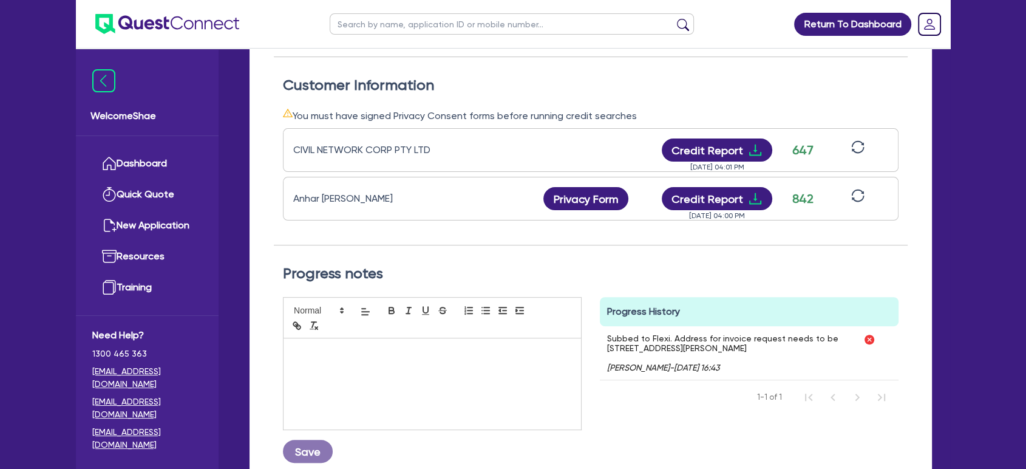
click at [349, 25] on input "text" at bounding box center [512, 23] width 364 height 21
type input "[PERSON_NAME]"
click button "submit" at bounding box center [682, 26] width 19 height 17
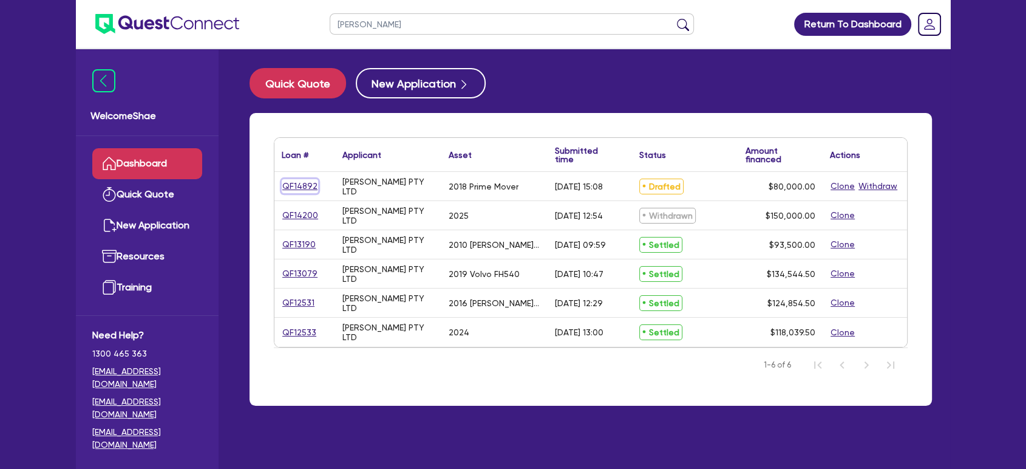
click at [305, 183] on link "QF14892" at bounding box center [300, 186] width 36 height 14
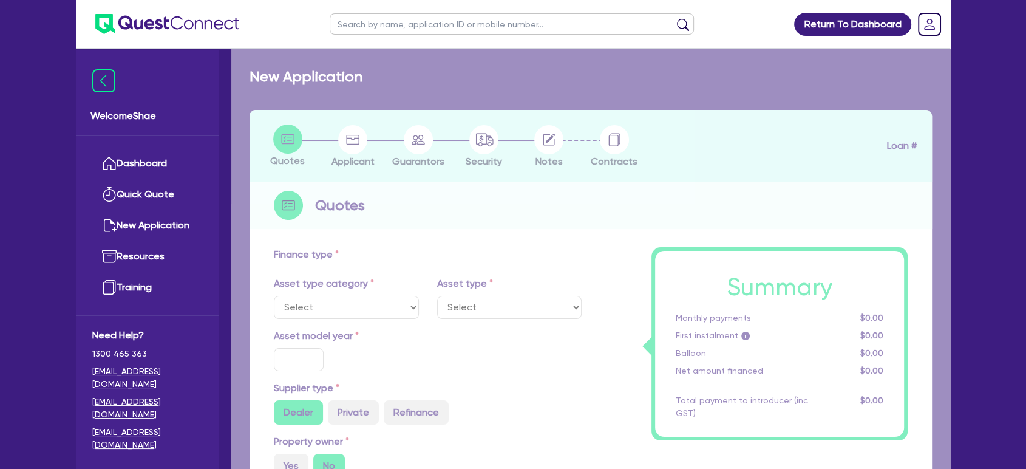
select select "PRIMARY_ASSETS"
type input "2018"
type input "100,000"
type input "20,000"
type input "4"
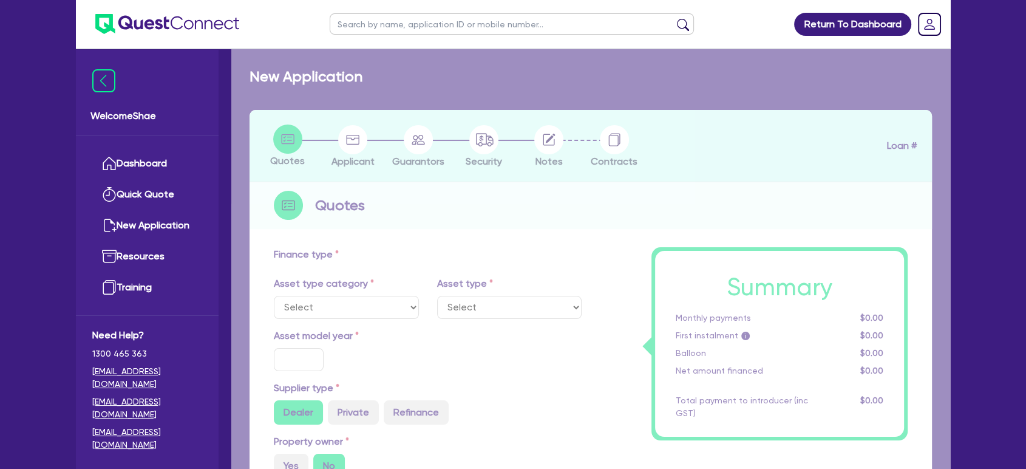
type input "3,200"
type input "9.75"
type input "900"
select select "HEAVY_TRUCKS"
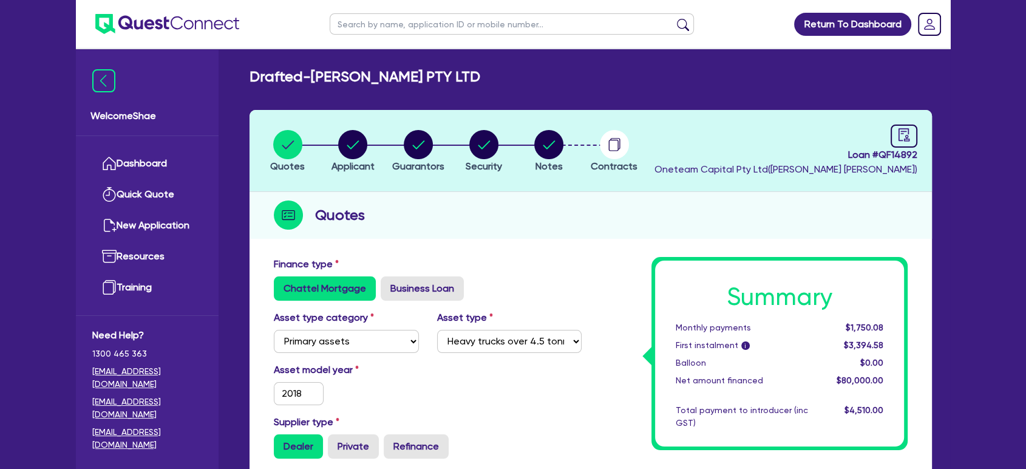
click at [387, 32] on input "text" at bounding box center [512, 23] width 364 height 21
type input "[PERSON_NAME]"
click button "submit" at bounding box center [682, 26] width 19 height 17
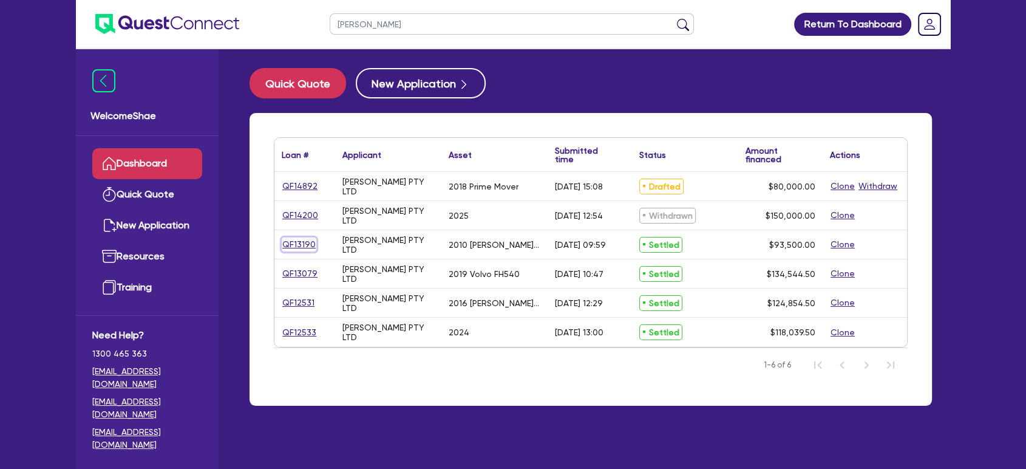
click at [307, 243] on link "QF13190" at bounding box center [299, 244] width 35 height 14
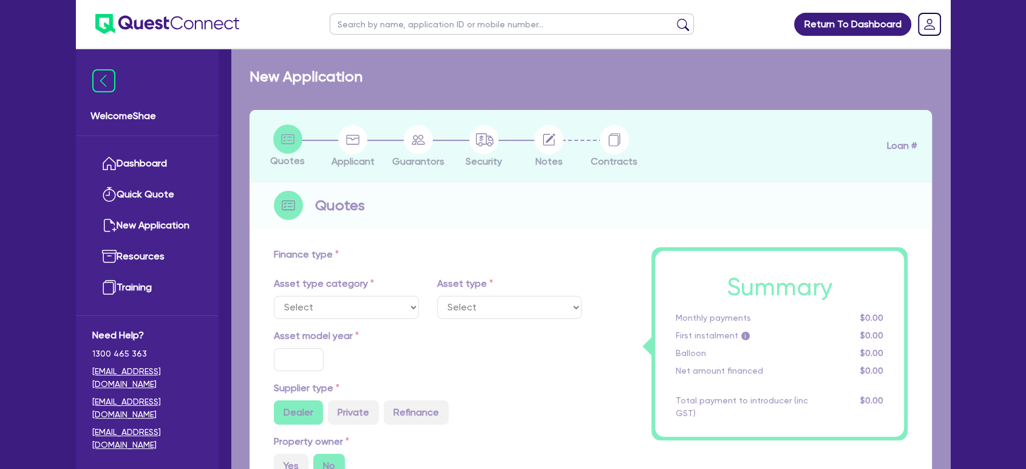
select select "PRIMARY_ASSETS"
type input "2010"
type input "98,500"
type input "5,000"
type input "8.55"
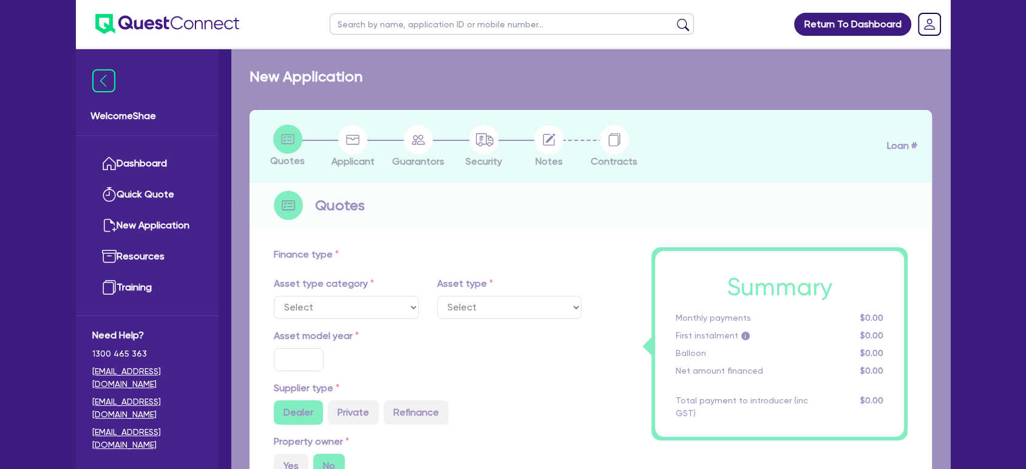
type input "8,000"
radio input "true"
type input "25"
type input "495"
select select "TRAILERS"
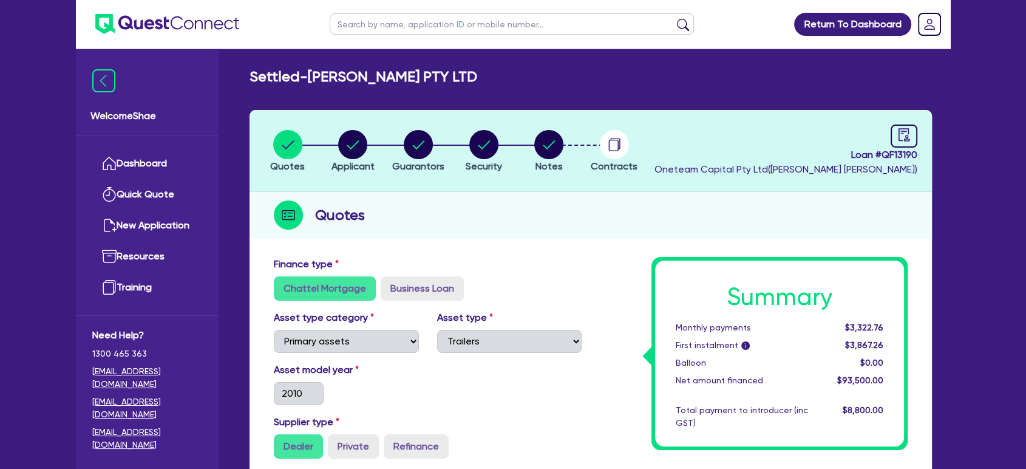
click at [897, 156] on span "Loan # QF13190" at bounding box center [785, 154] width 263 height 15
copy span "QF13190"
drag, startPoint x: 180, startPoint y: 456, endPoint x: 187, endPoint y: 445, distance: 13.1
click at [180, 456] on div "Welcome Shae Dashboard Quick Quote New Application Ref Company Ref Salesperson …" at bounding box center [147, 259] width 143 height 419
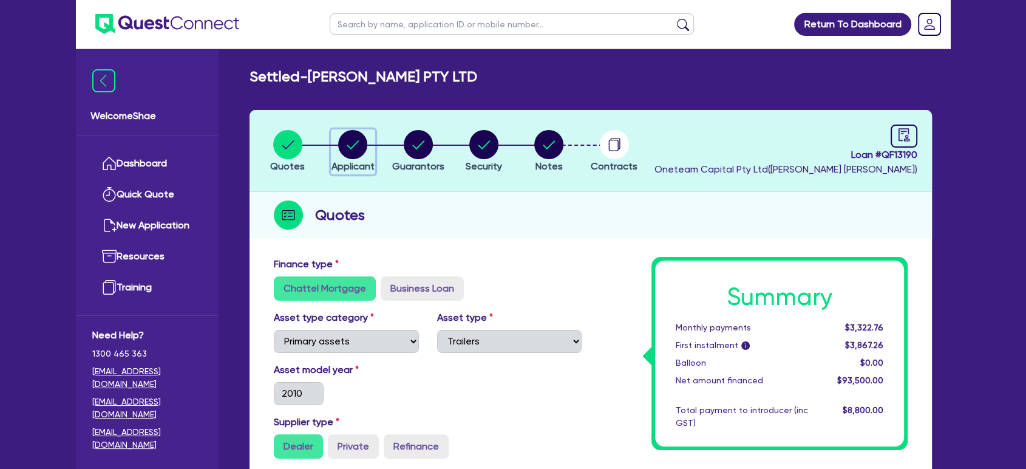
click at [350, 151] on circle "button" at bounding box center [352, 144] width 29 height 29
select select "COMPANY"
select select "TRANSPORT_WAREHOUSING"
select select "PASSENGERS_FREIGHT_TRANSPORT"
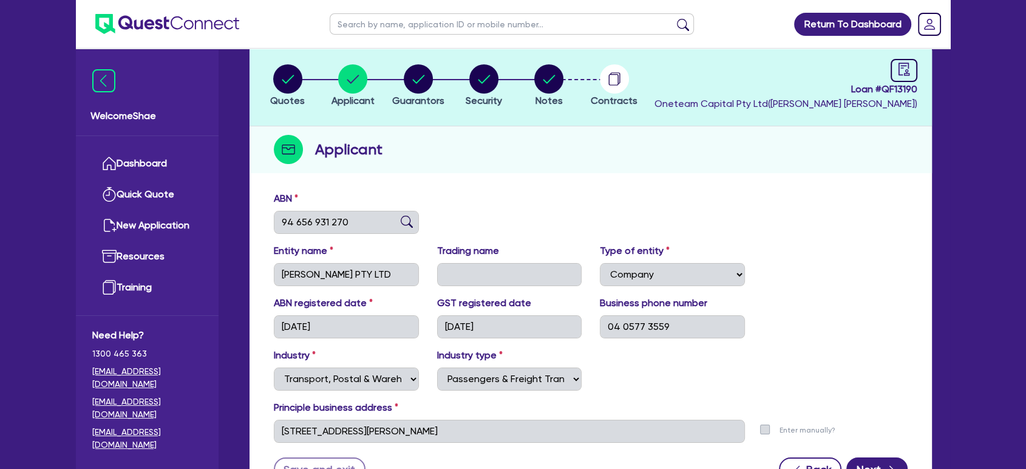
scroll to position [174, 0]
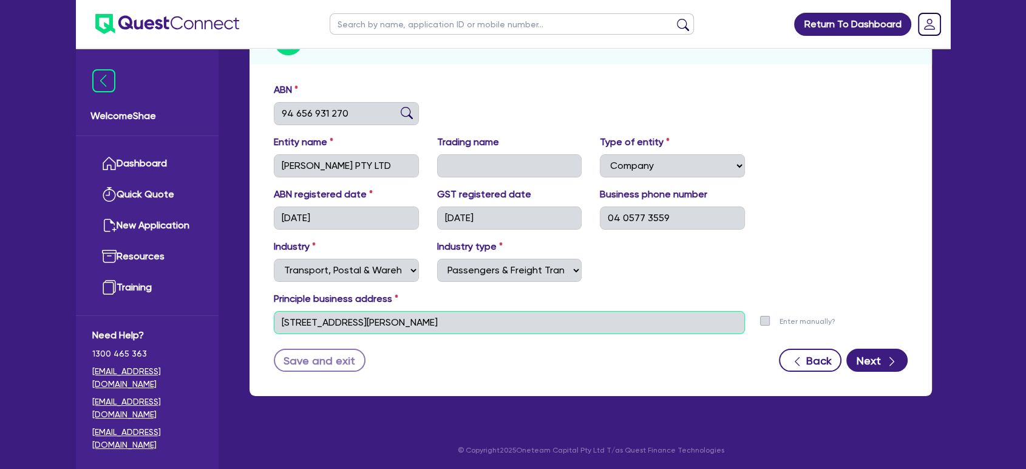
click at [362, 329] on input "[STREET_ADDRESS][PERSON_NAME]" at bounding box center [509, 322] width 471 height 23
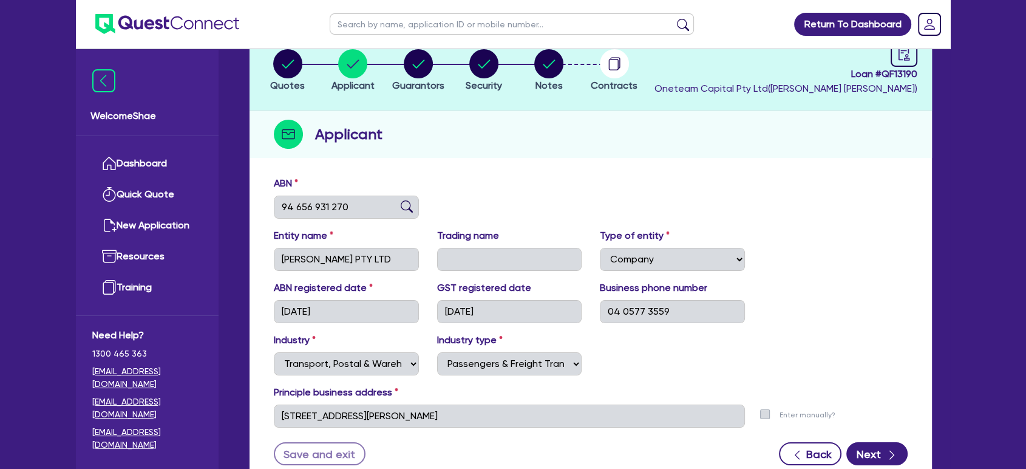
scroll to position [0, 0]
